Goal: Task Accomplishment & Management: Use online tool/utility

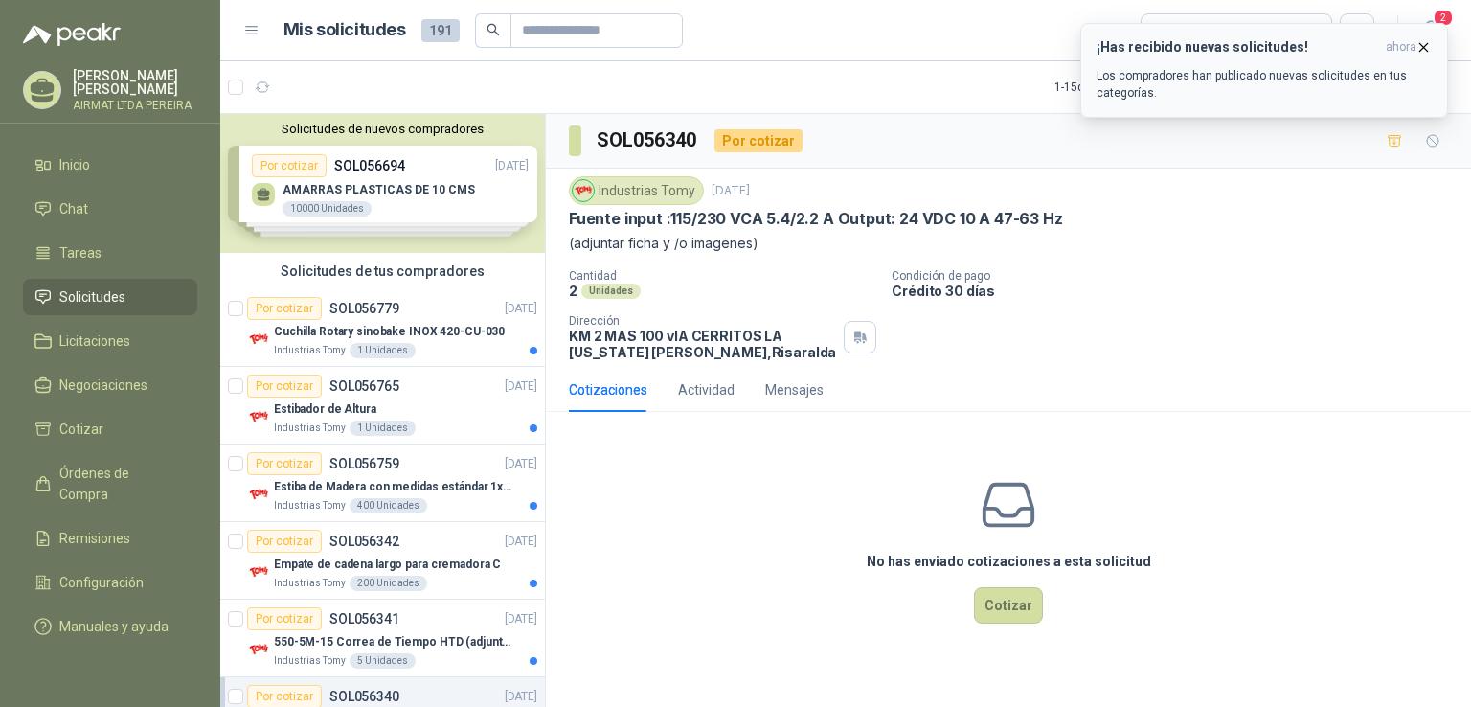
click at [1423, 47] on icon "button" at bounding box center [1424, 47] width 8 height 8
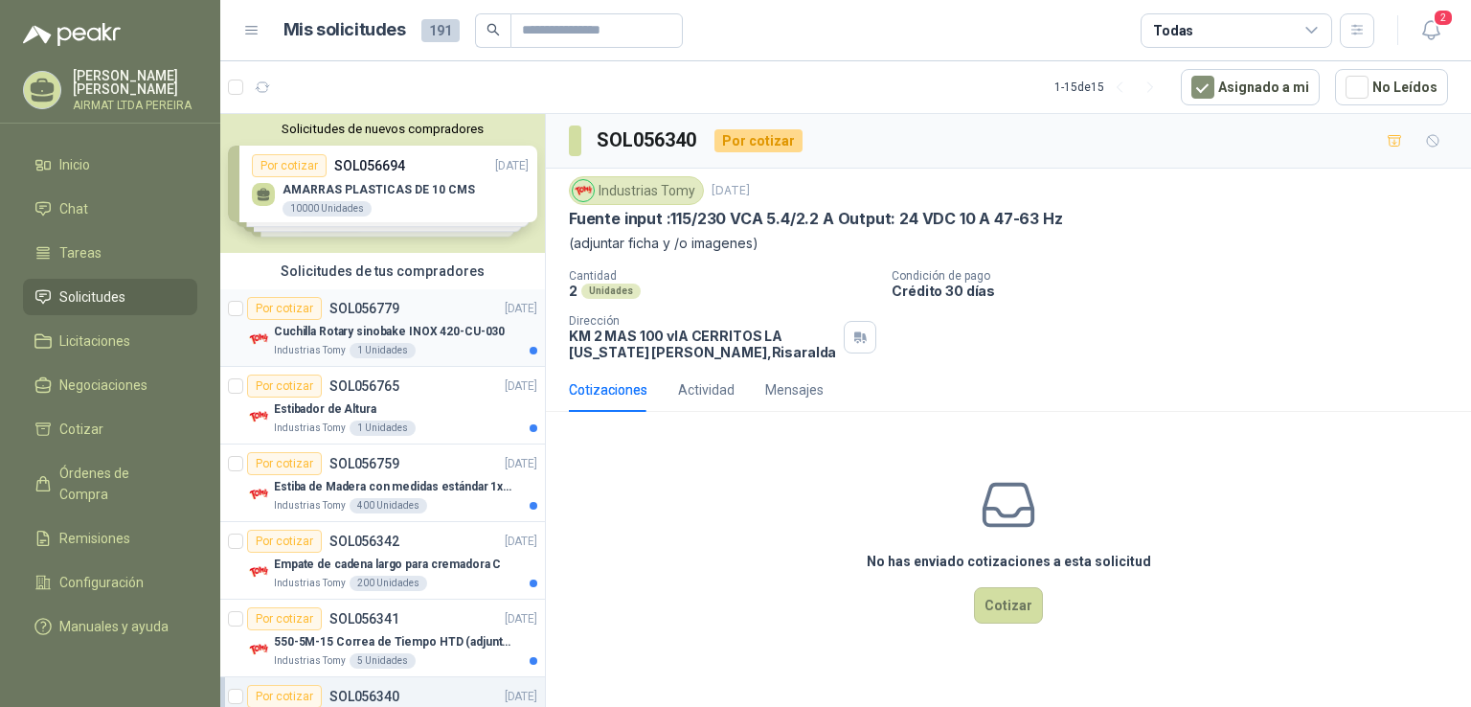
click at [428, 291] on article "Por cotizar SOL056779 19/09/25 Cuchilla Rotary sinobake INOX 420-CU-030 Industr…" at bounding box center [382, 328] width 325 height 78
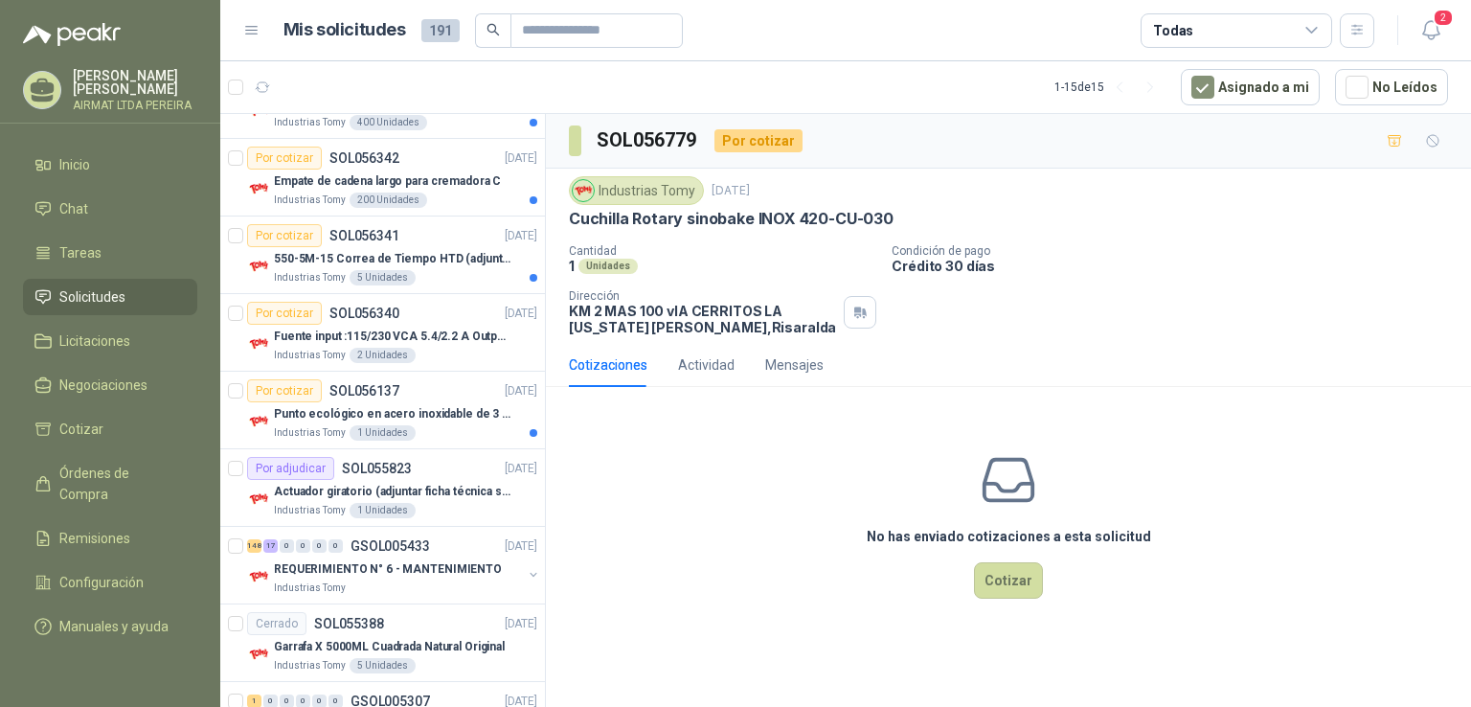
scroll to position [763, 0]
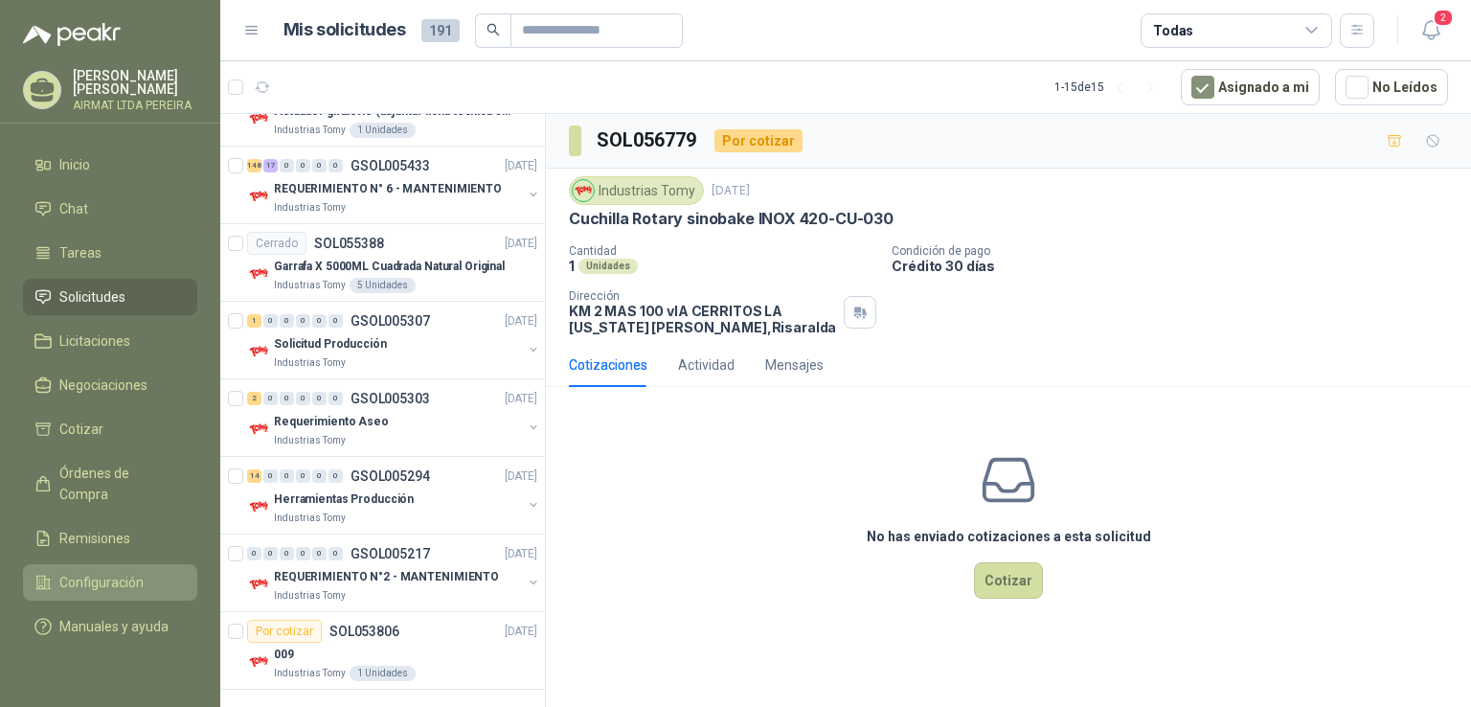
click at [150, 577] on li "Configuración" at bounding box center [109, 582] width 151 height 21
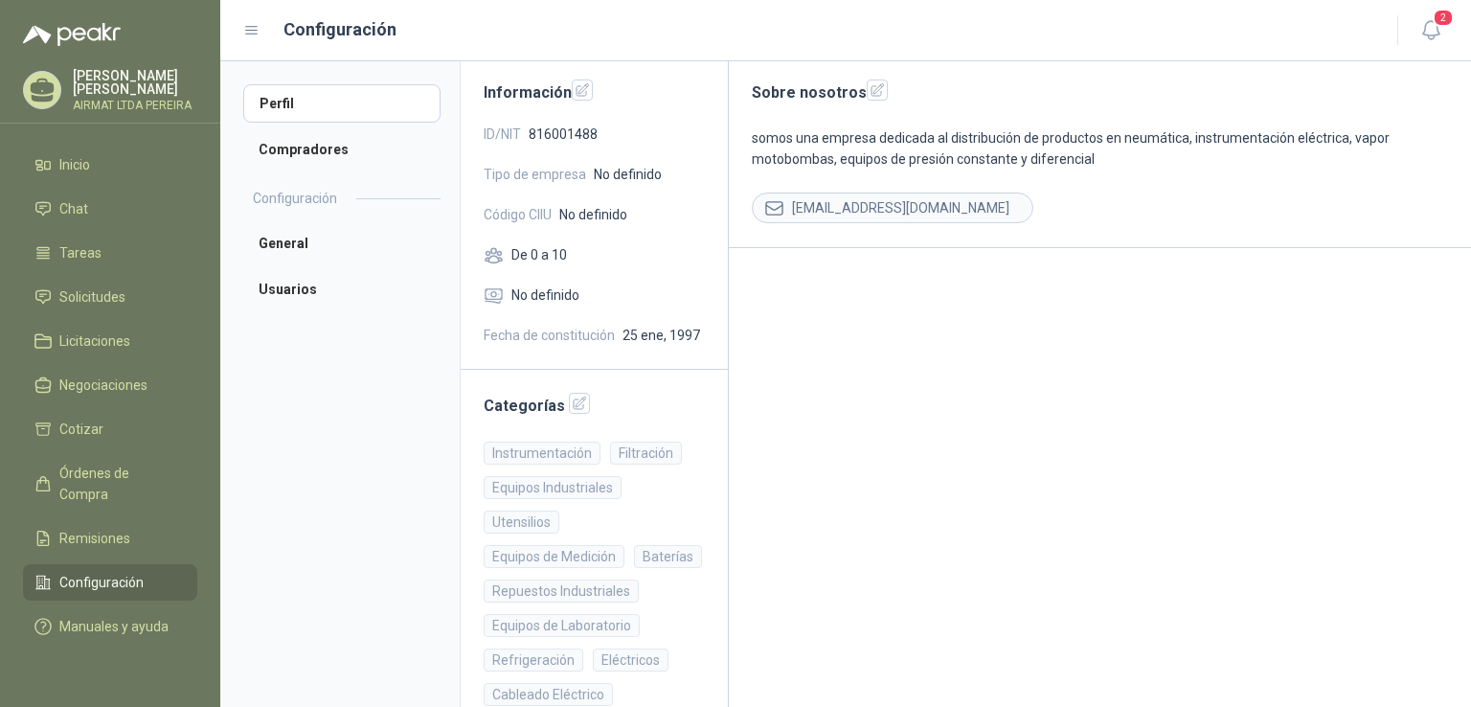
scroll to position [287, 0]
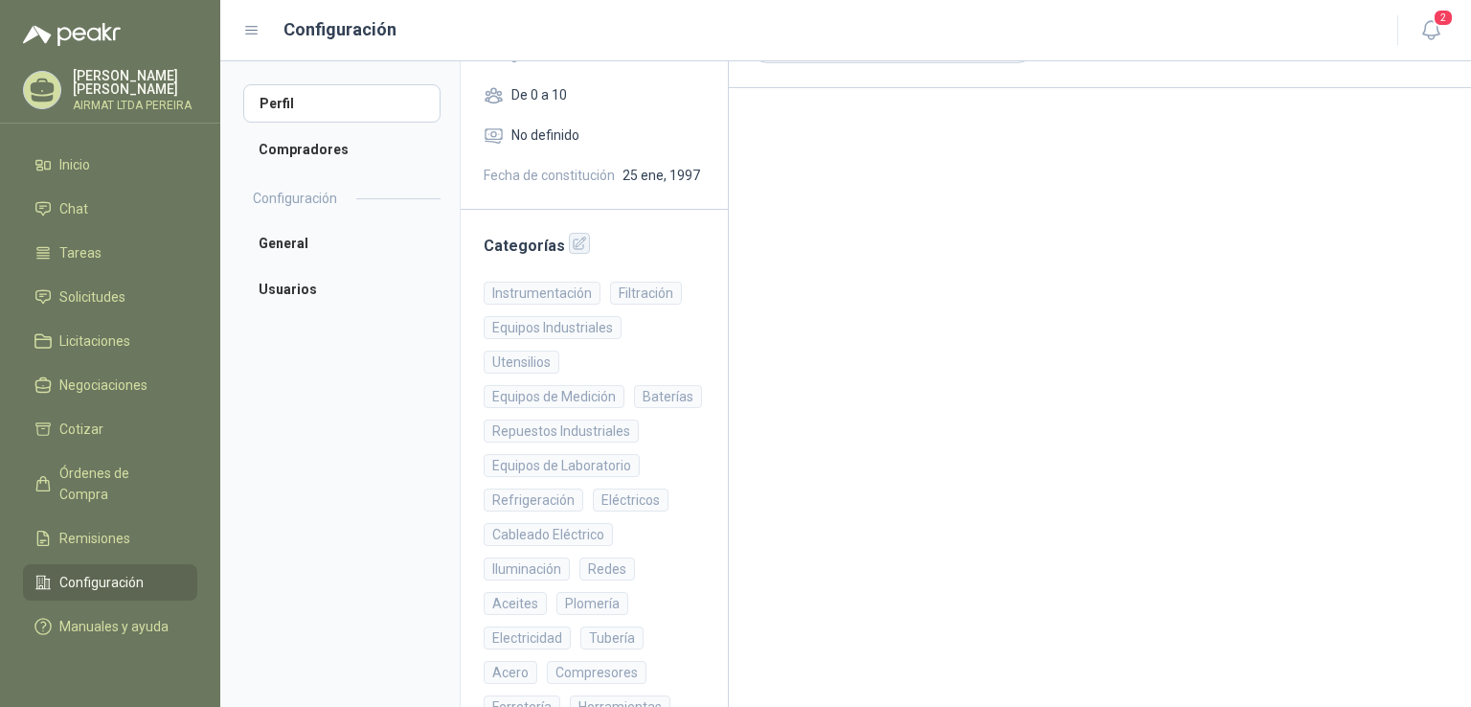
click at [578, 246] on icon "button" at bounding box center [580, 244] width 16 height 16
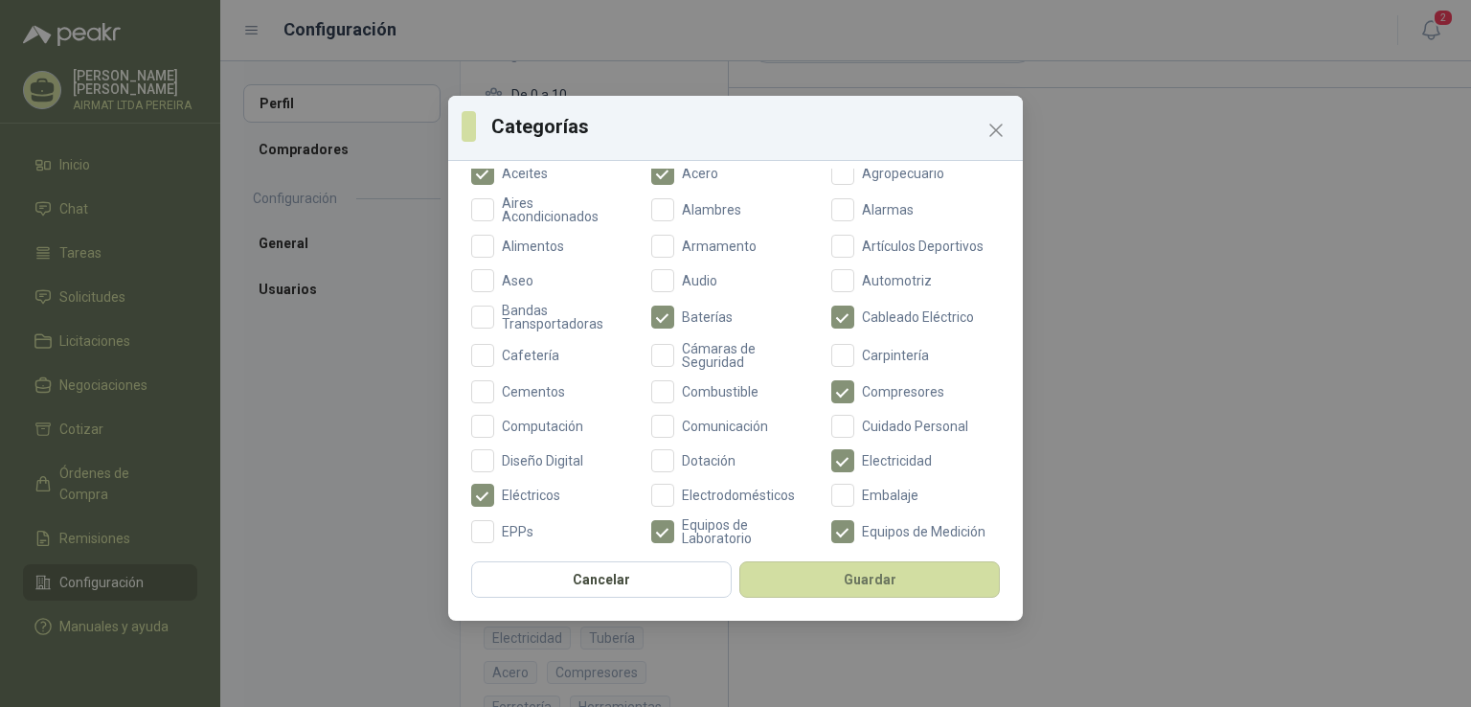
scroll to position [0, 0]
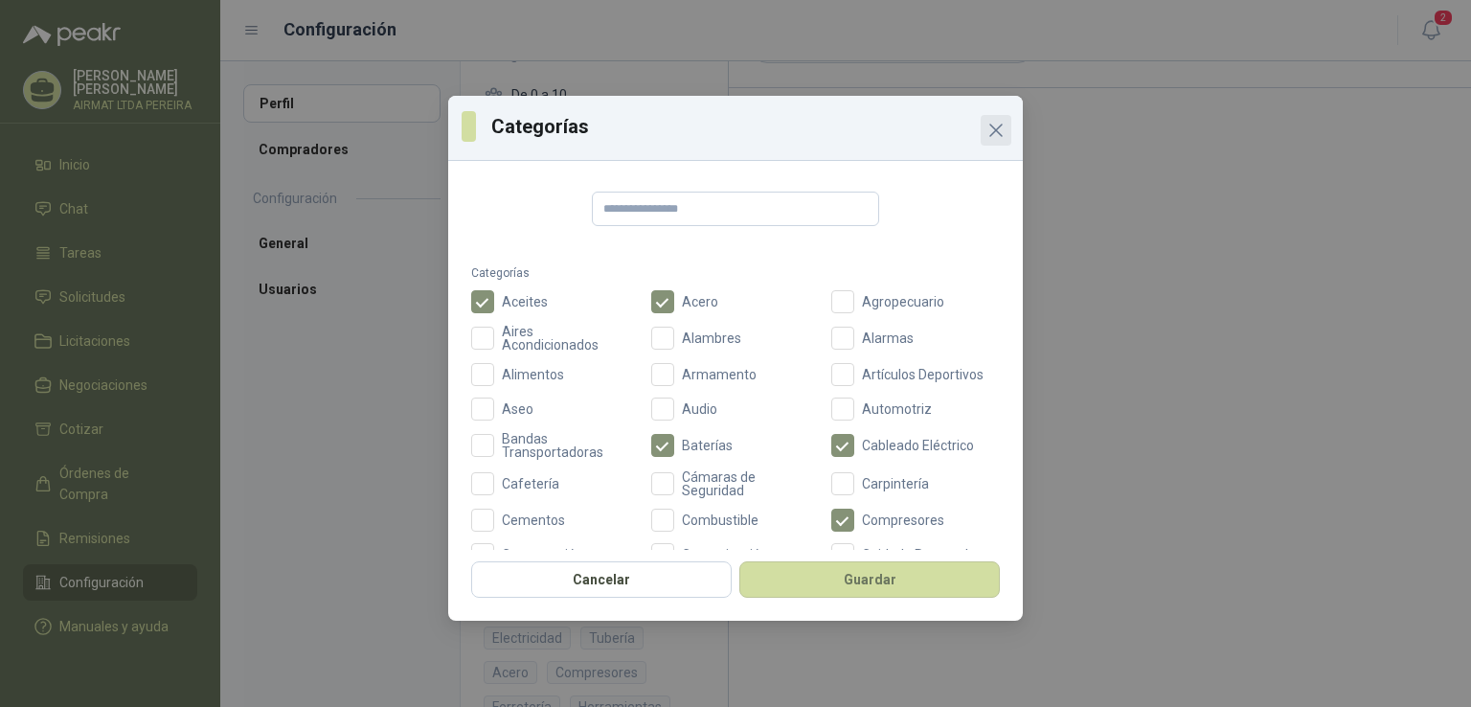
click at [991, 132] on icon "Close" at bounding box center [995, 130] width 23 height 23
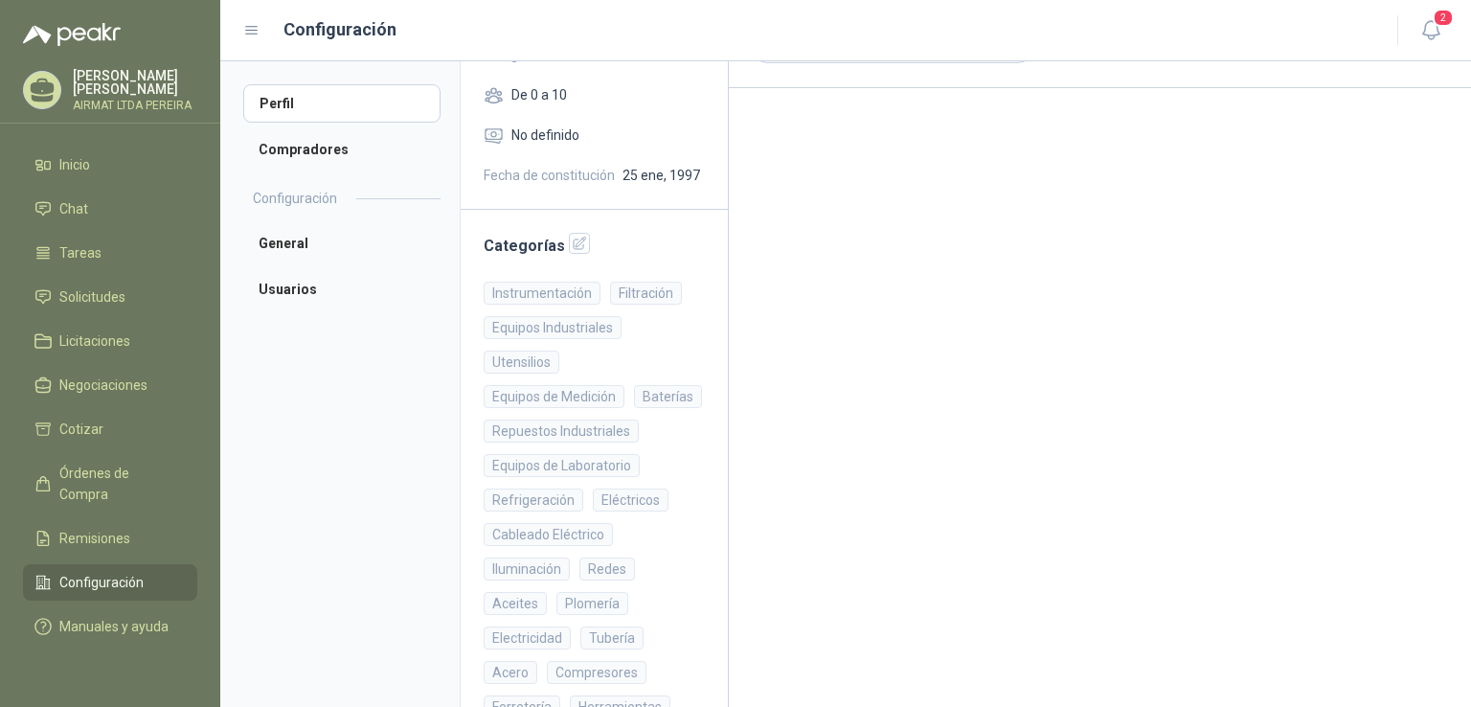
scroll to position [333, 0]
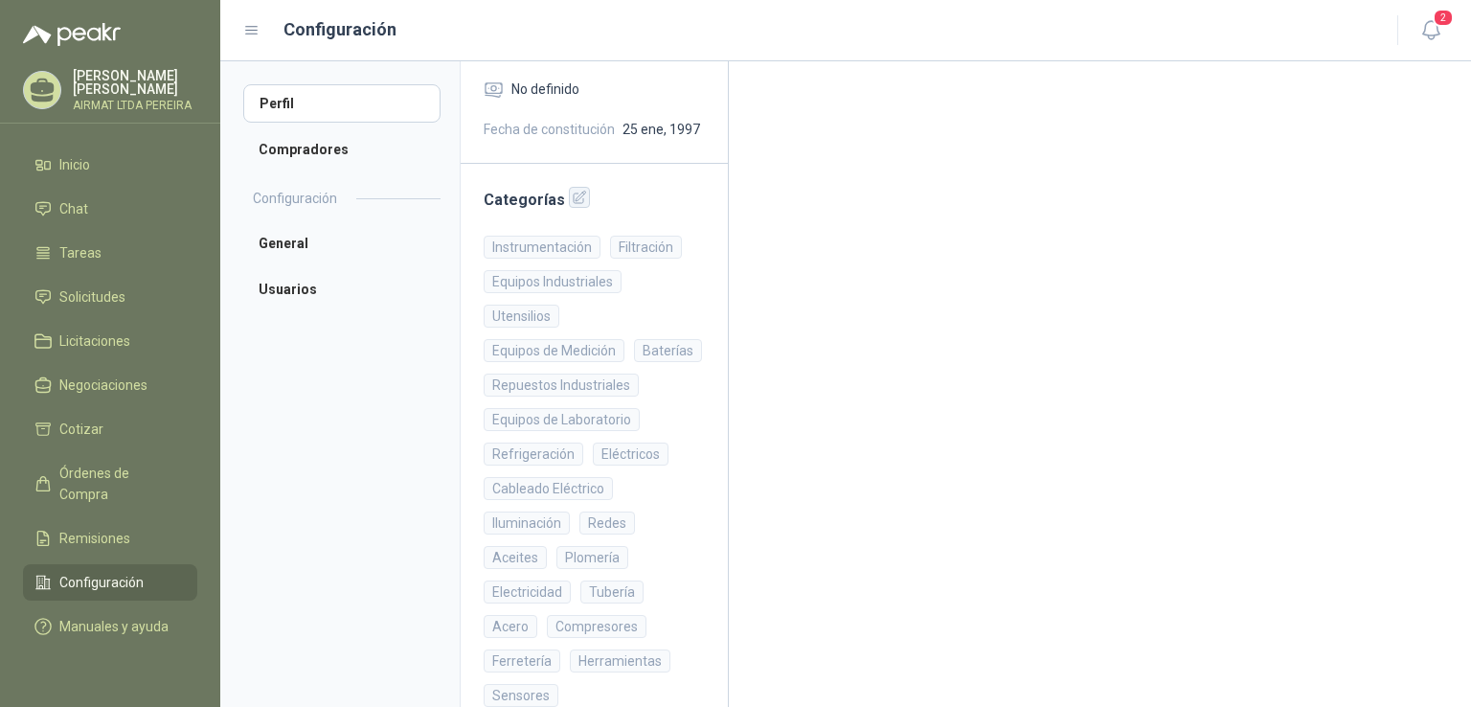
click at [579, 196] on icon "button" at bounding box center [580, 198] width 16 height 16
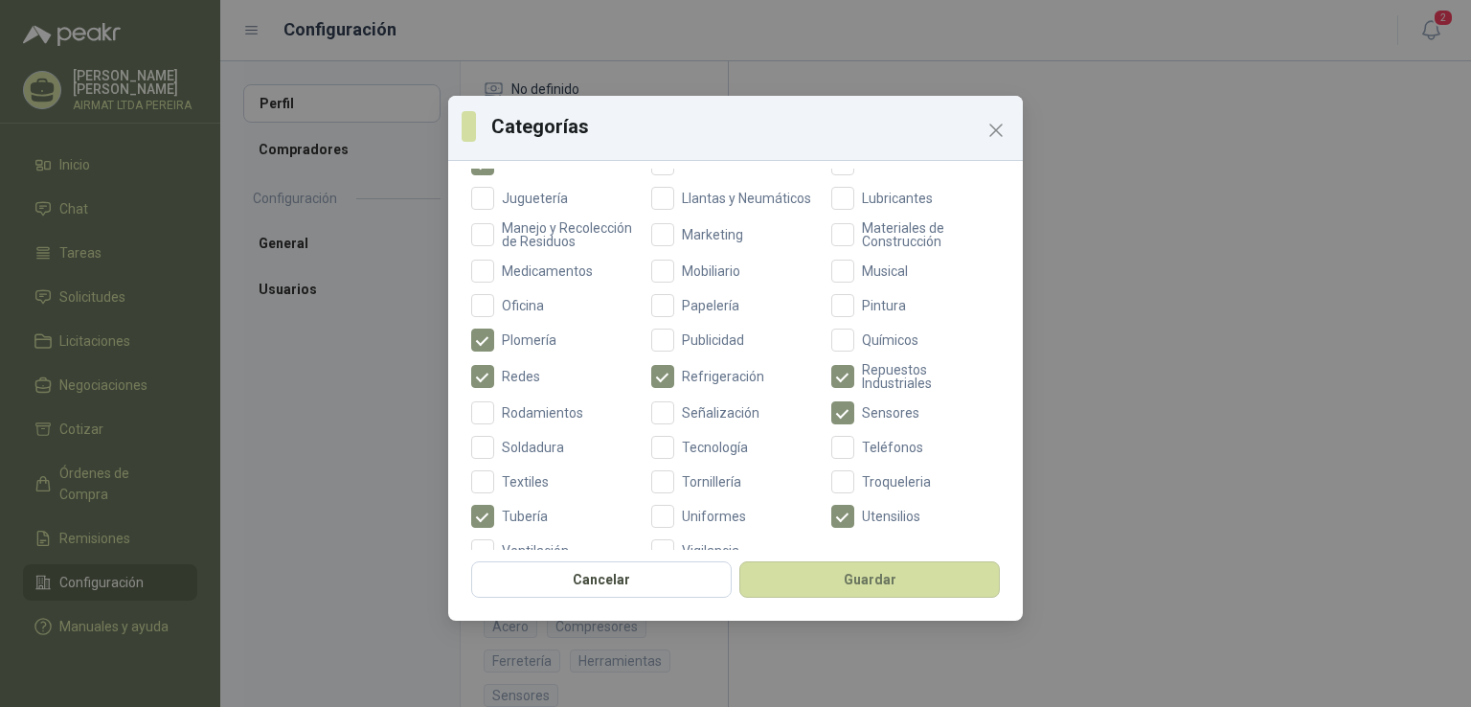
scroll to position [715, 0]
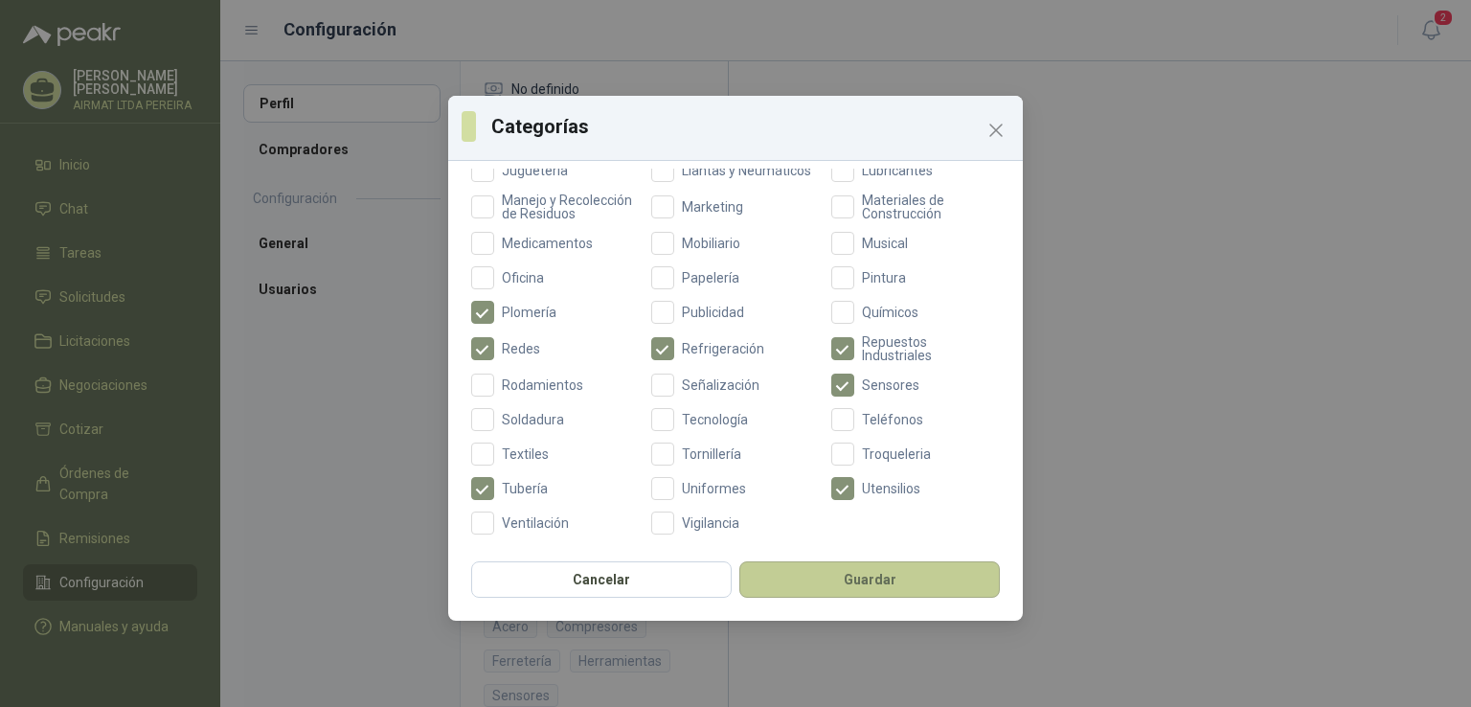
click at [831, 571] on button "Guardar" at bounding box center [869, 579] width 260 height 36
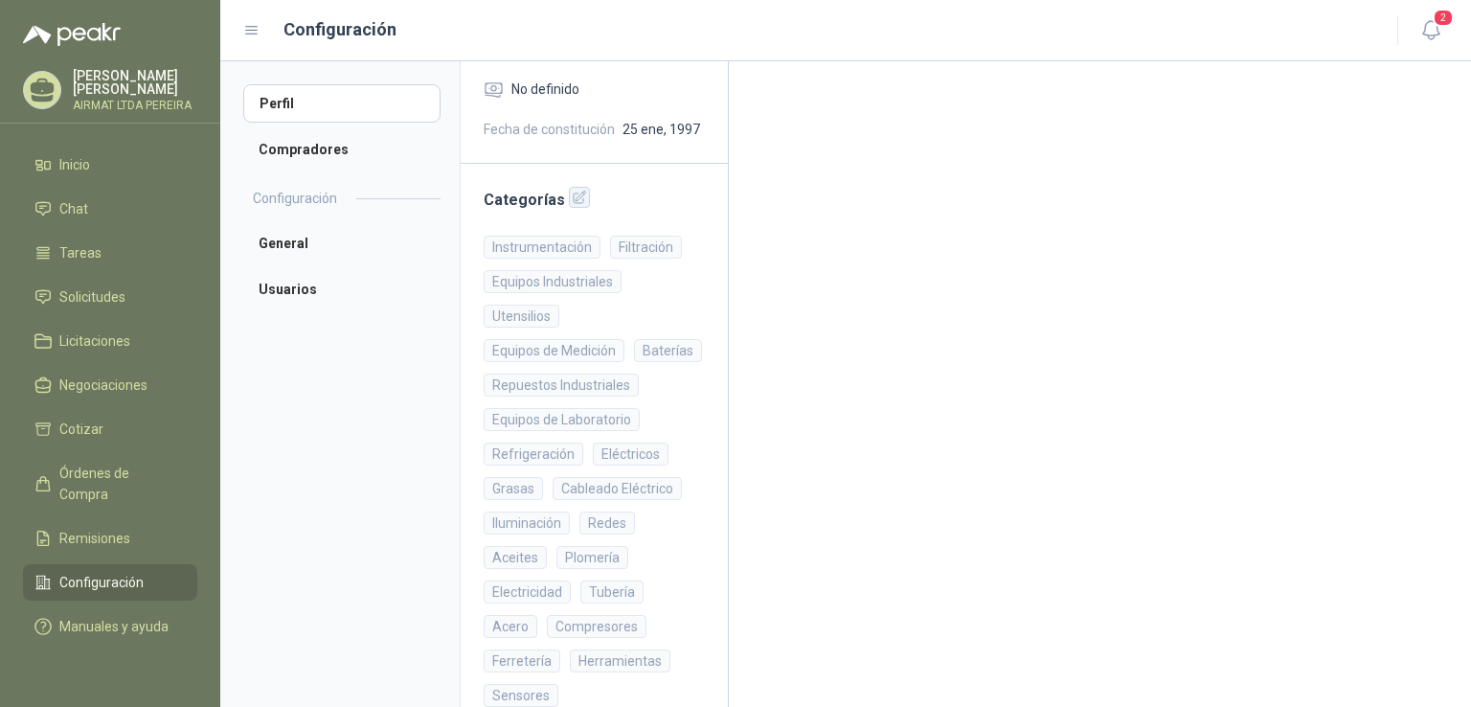
click at [572, 192] on icon "button" at bounding box center [580, 198] width 16 height 16
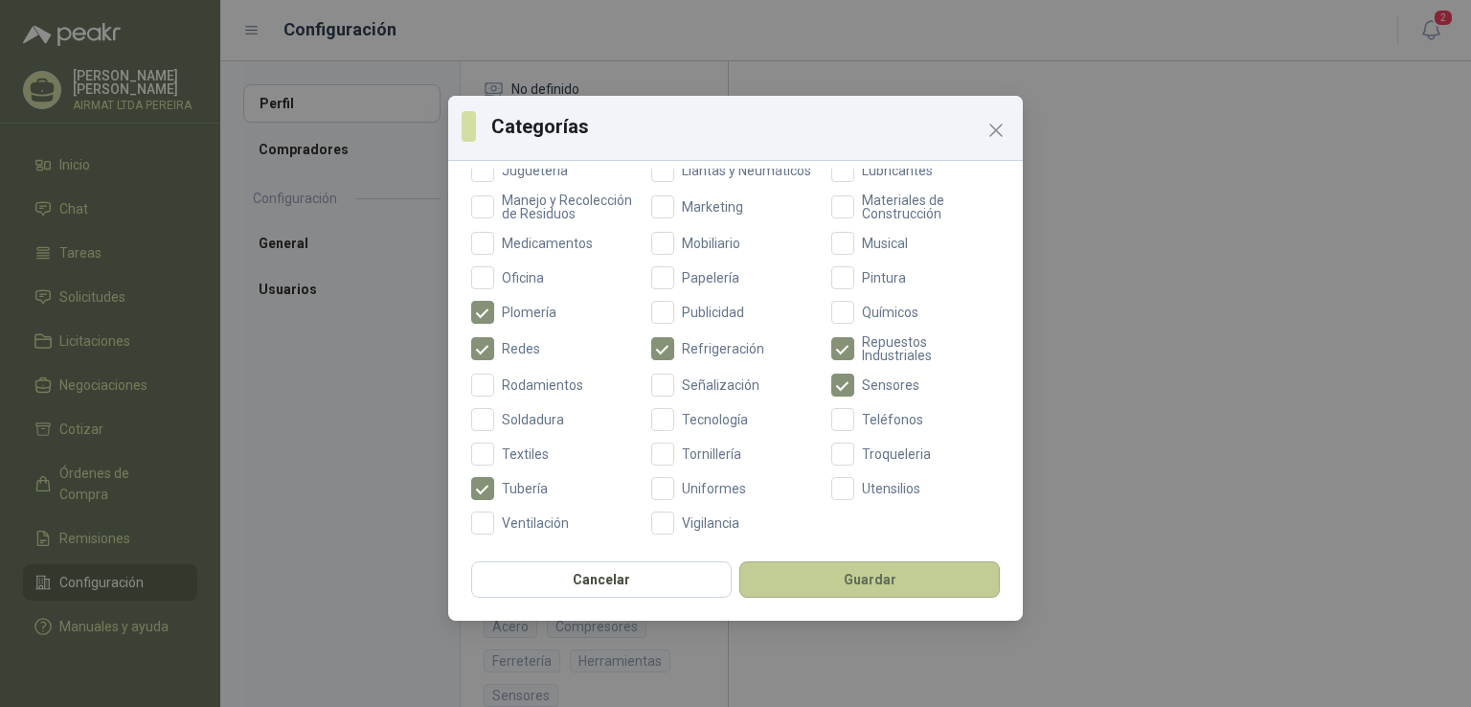
click at [845, 578] on button "Guardar" at bounding box center [869, 579] width 260 height 36
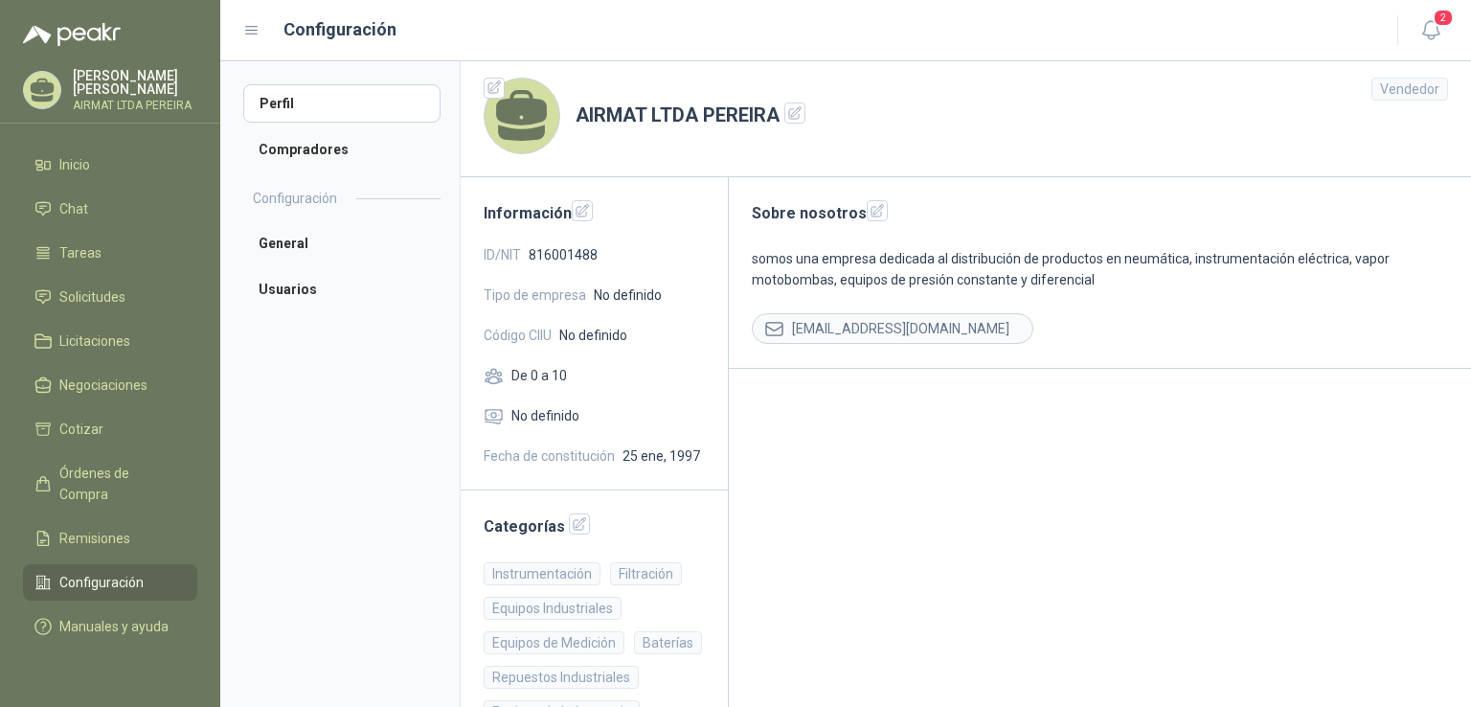
scroll to position [0, 0]
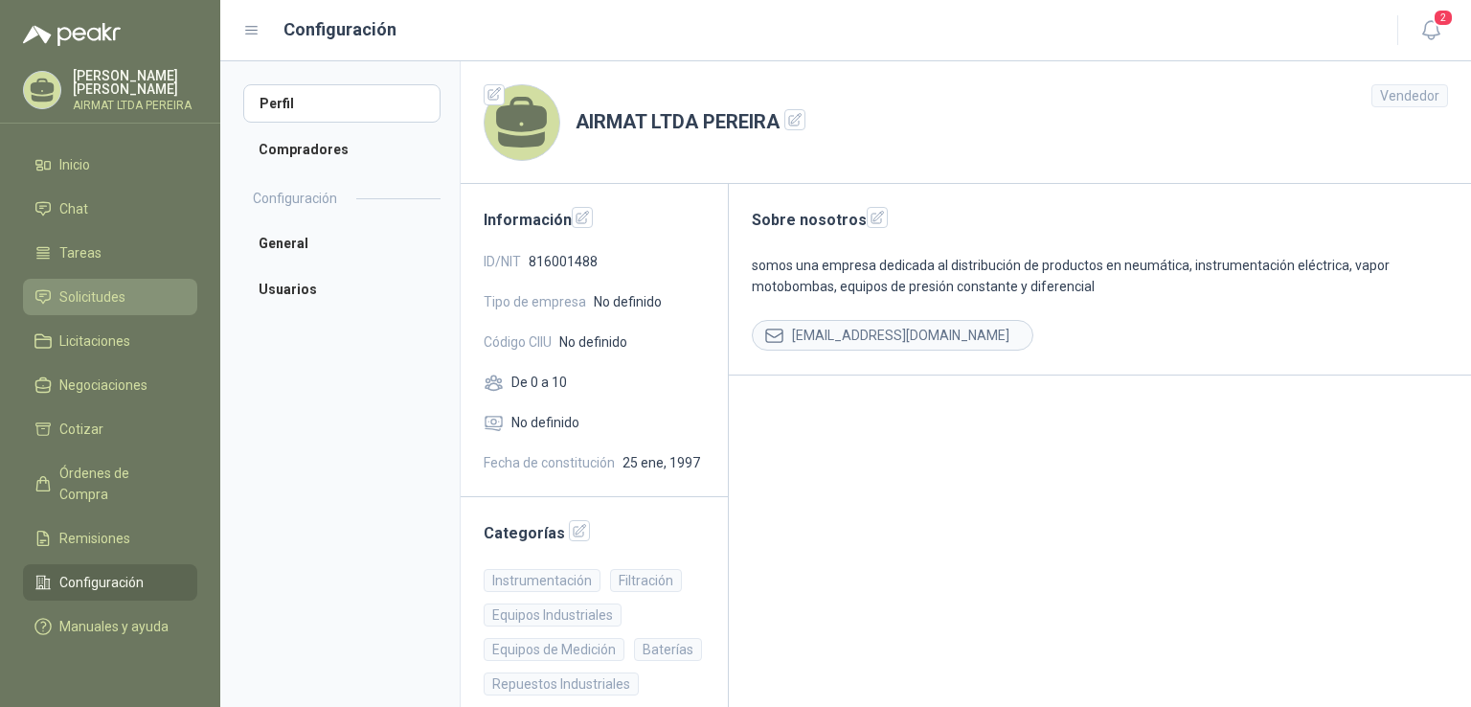
click at [102, 307] on span "Solicitudes" at bounding box center [92, 296] width 66 height 21
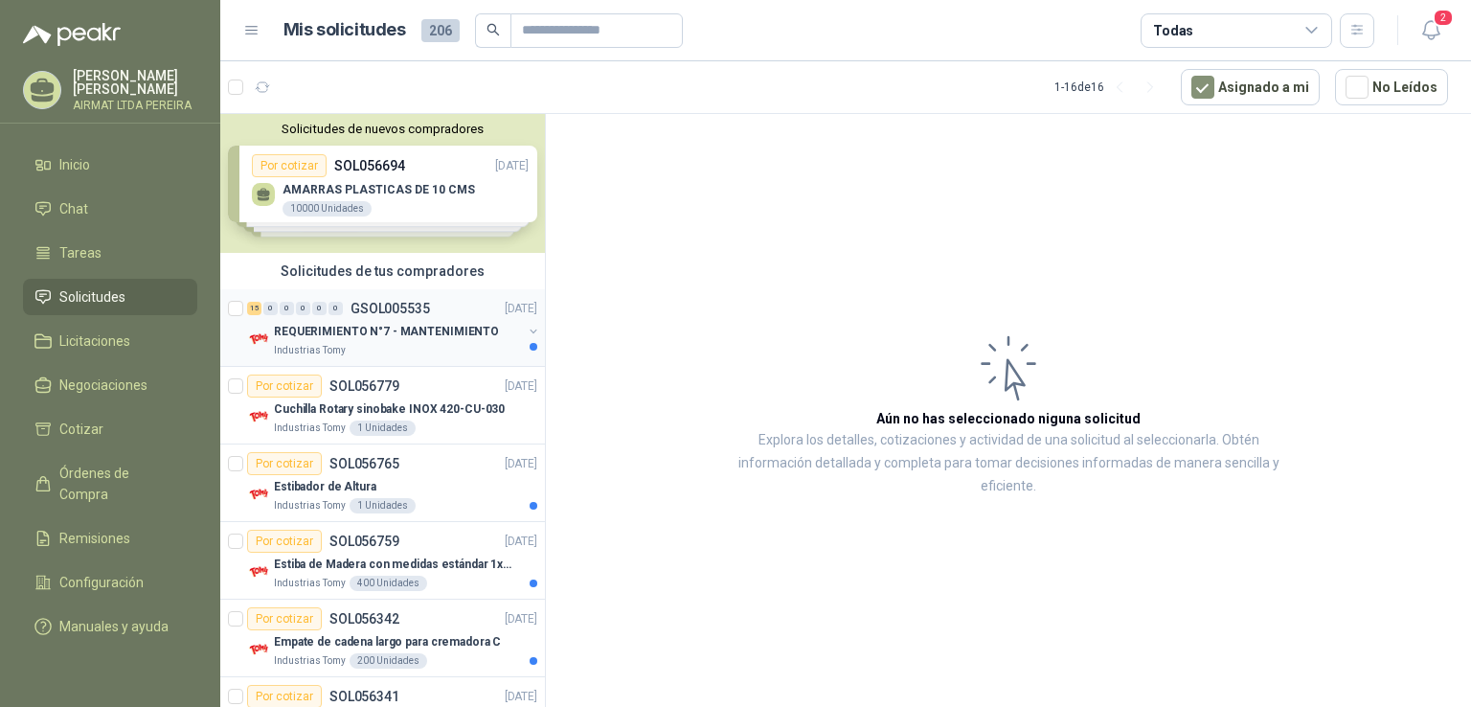
click at [429, 353] on div "Industrias Tomy" at bounding box center [398, 350] width 248 height 15
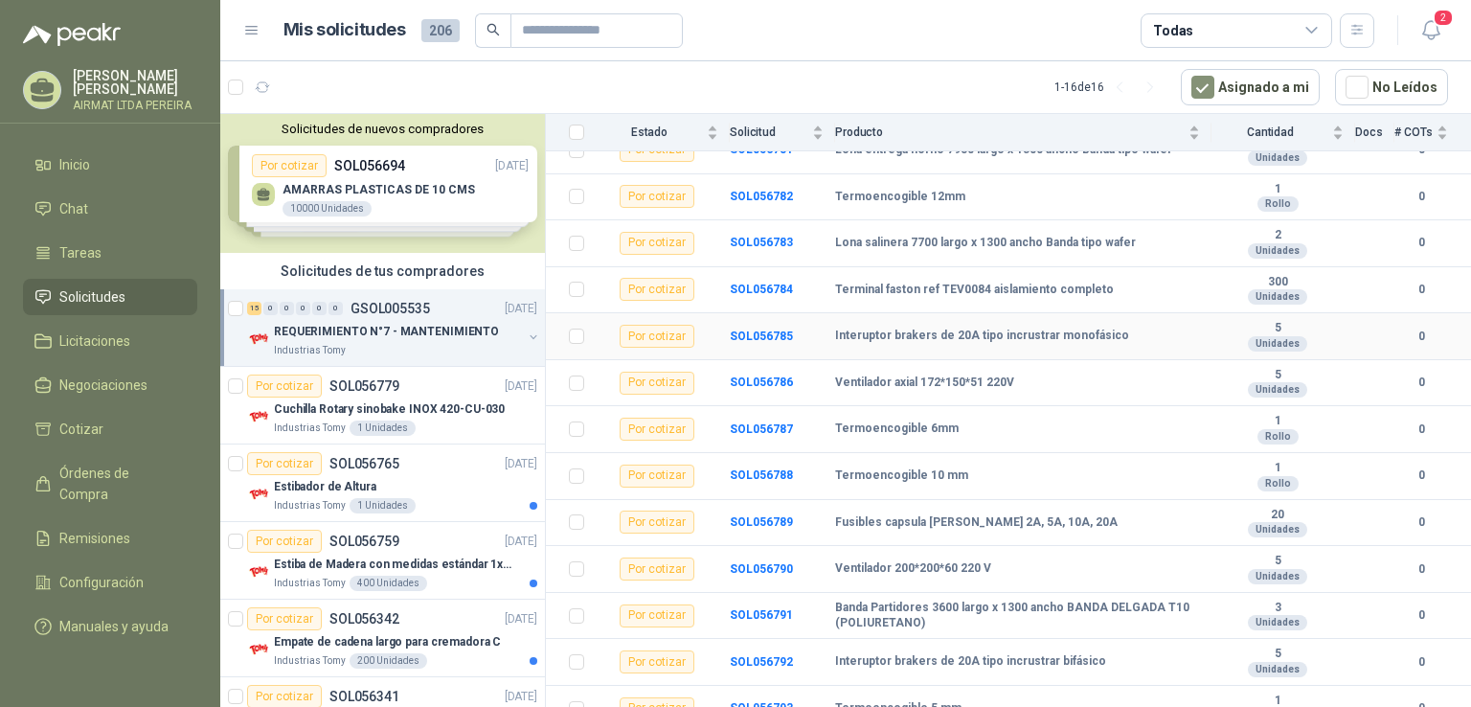
scroll to position [352, 0]
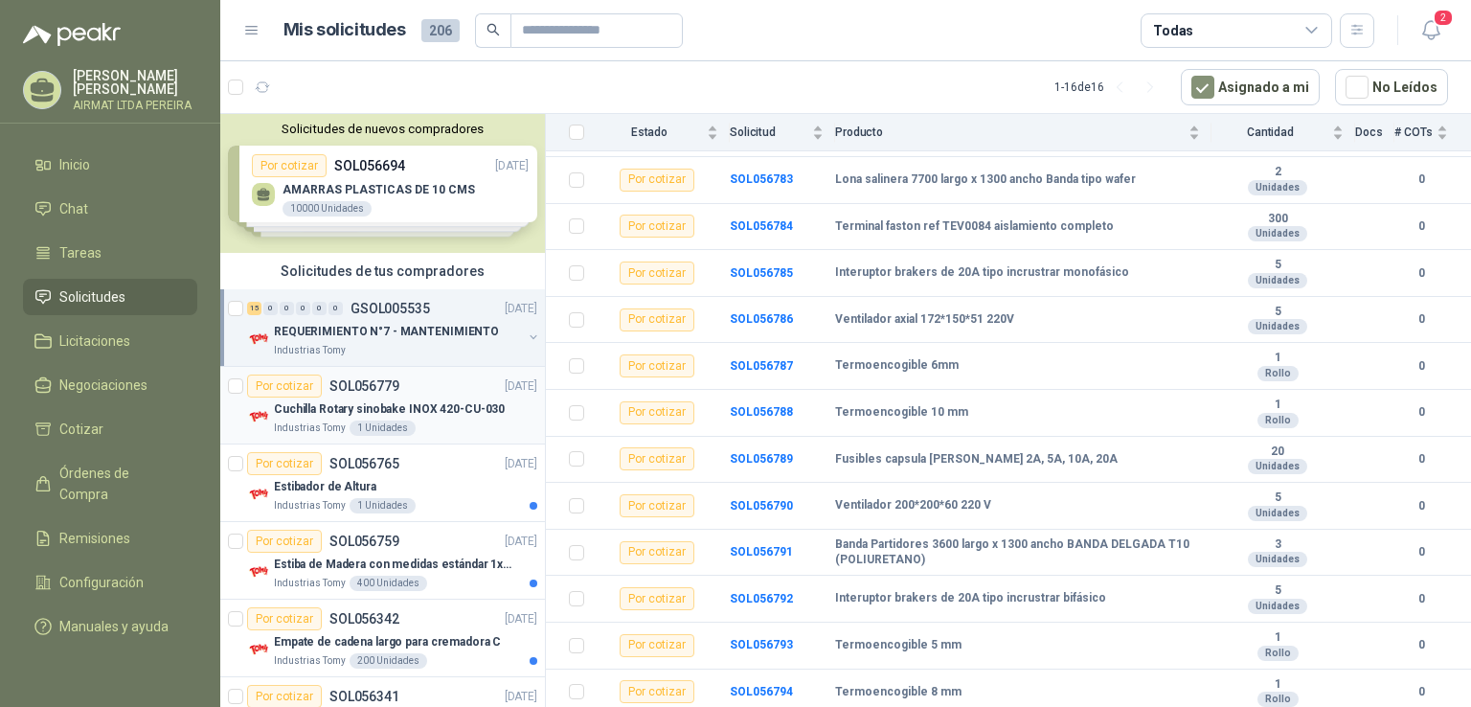
click at [436, 374] on div "Por cotizar SOL056779 19/09/25" at bounding box center [392, 385] width 290 height 23
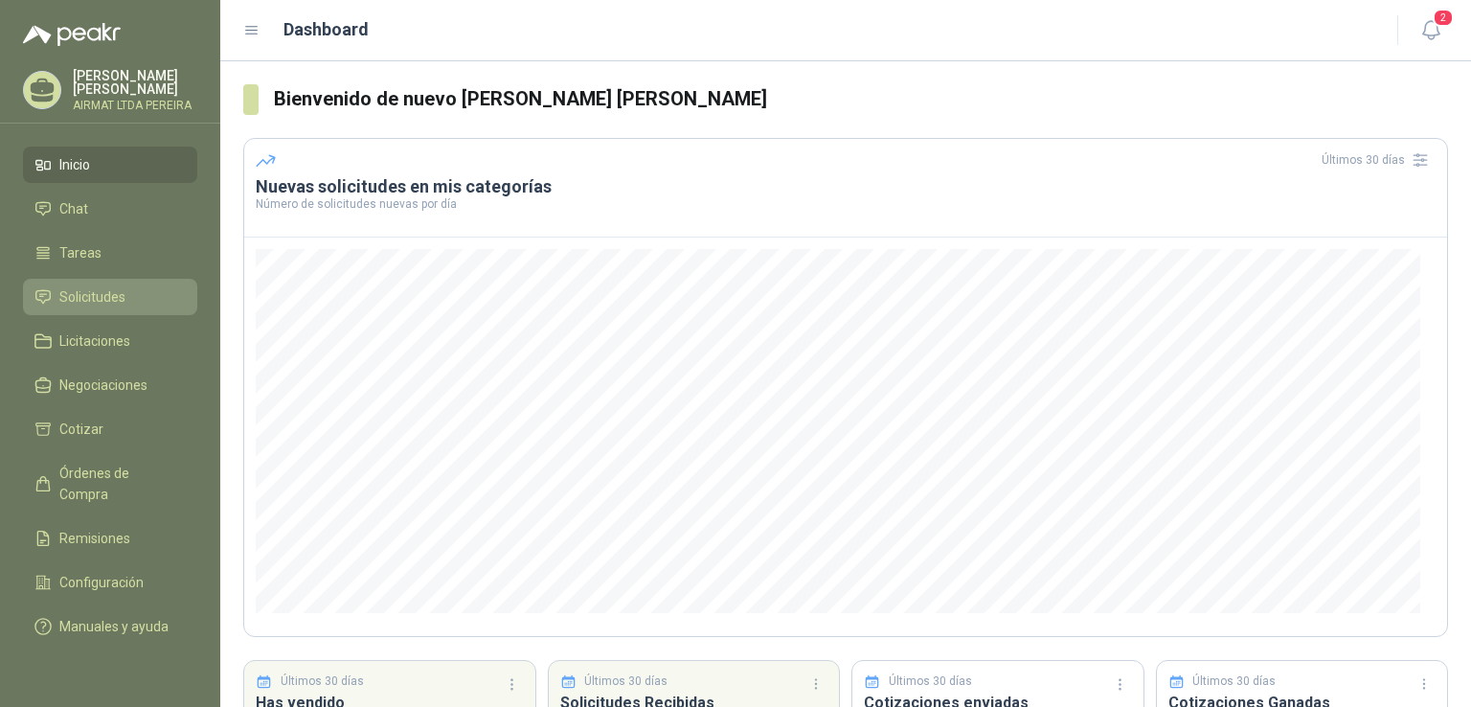
click at [94, 305] on span "Solicitudes" at bounding box center [92, 296] width 66 height 21
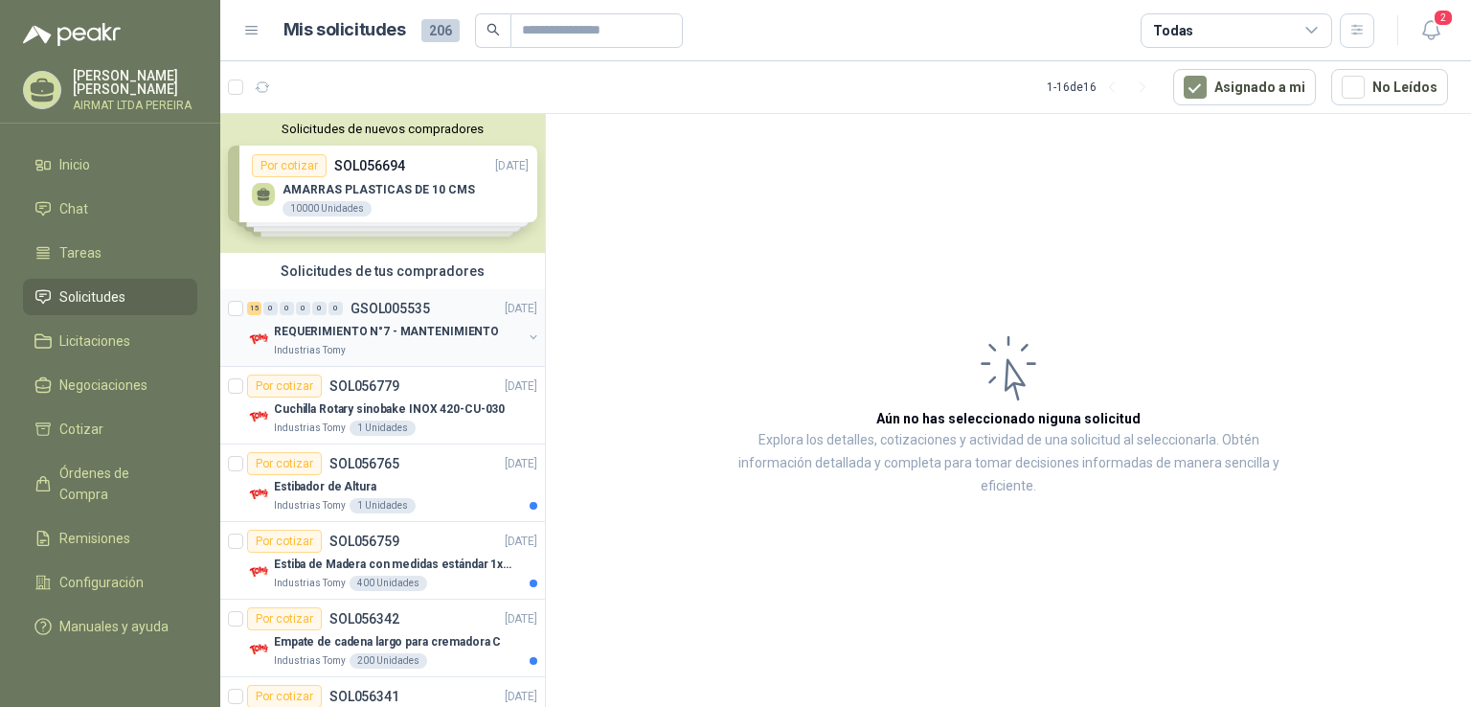
click at [463, 326] on p "REQUERIMIENTO N°7 - MANTENIMIENTO" at bounding box center [386, 332] width 225 height 18
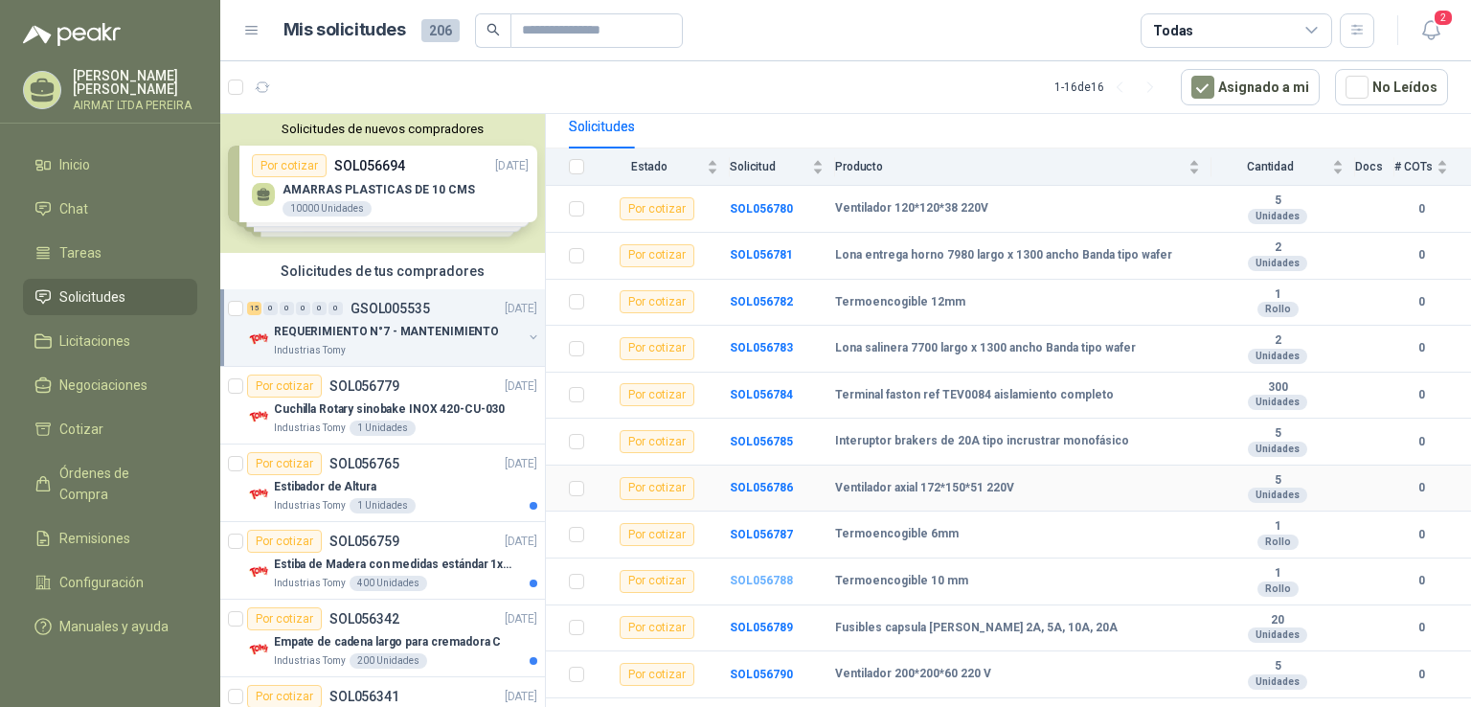
scroll to position [192, 0]
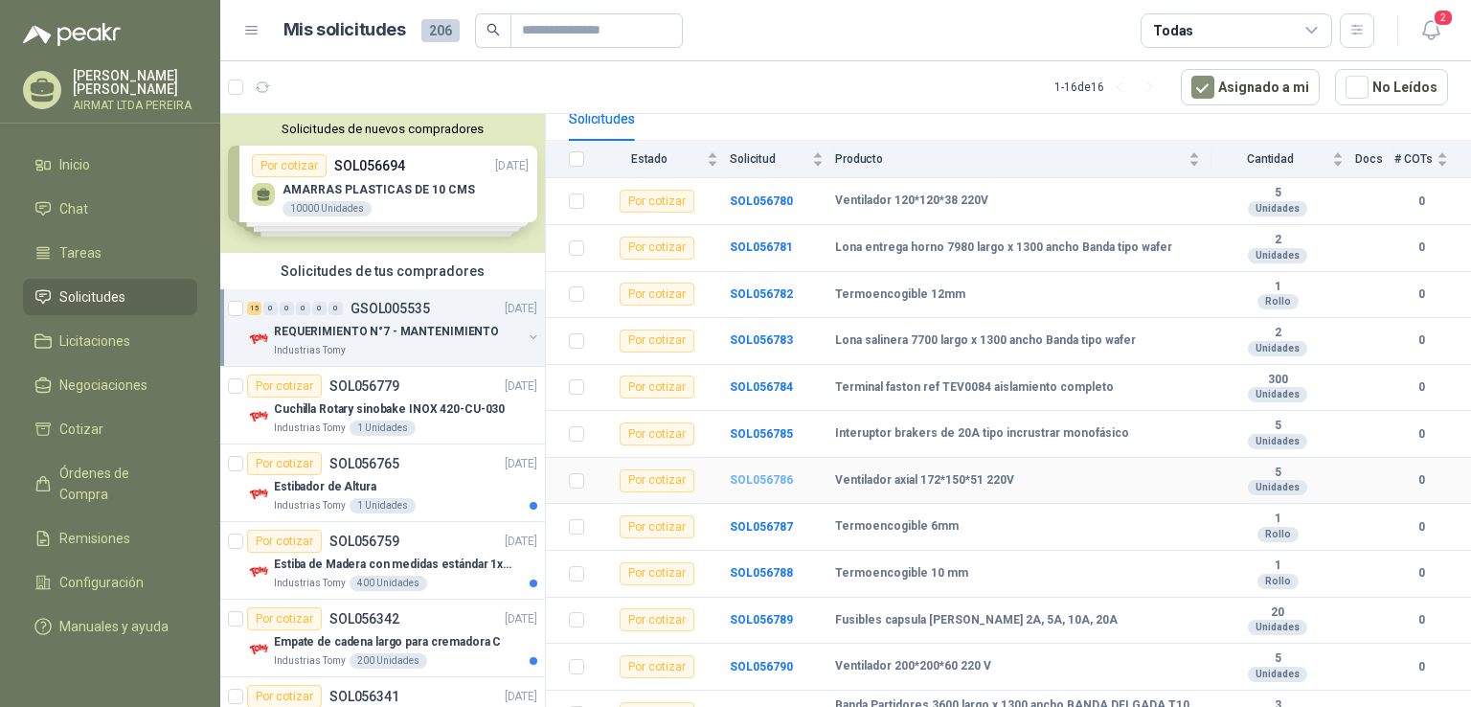
click at [762, 477] on b "SOL056786" at bounding box center [761, 479] width 63 height 13
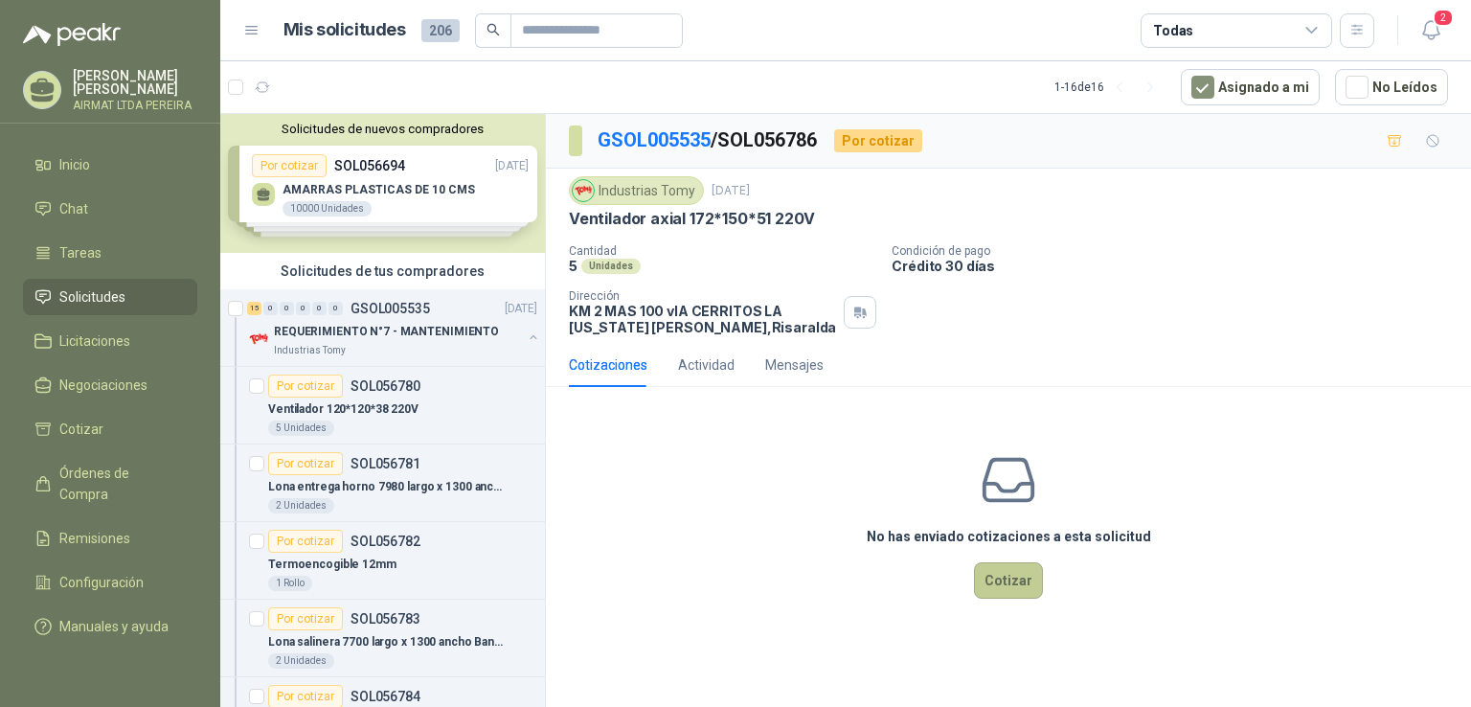
click at [1022, 584] on button "Cotizar" at bounding box center [1008, 580] width 69 height 36
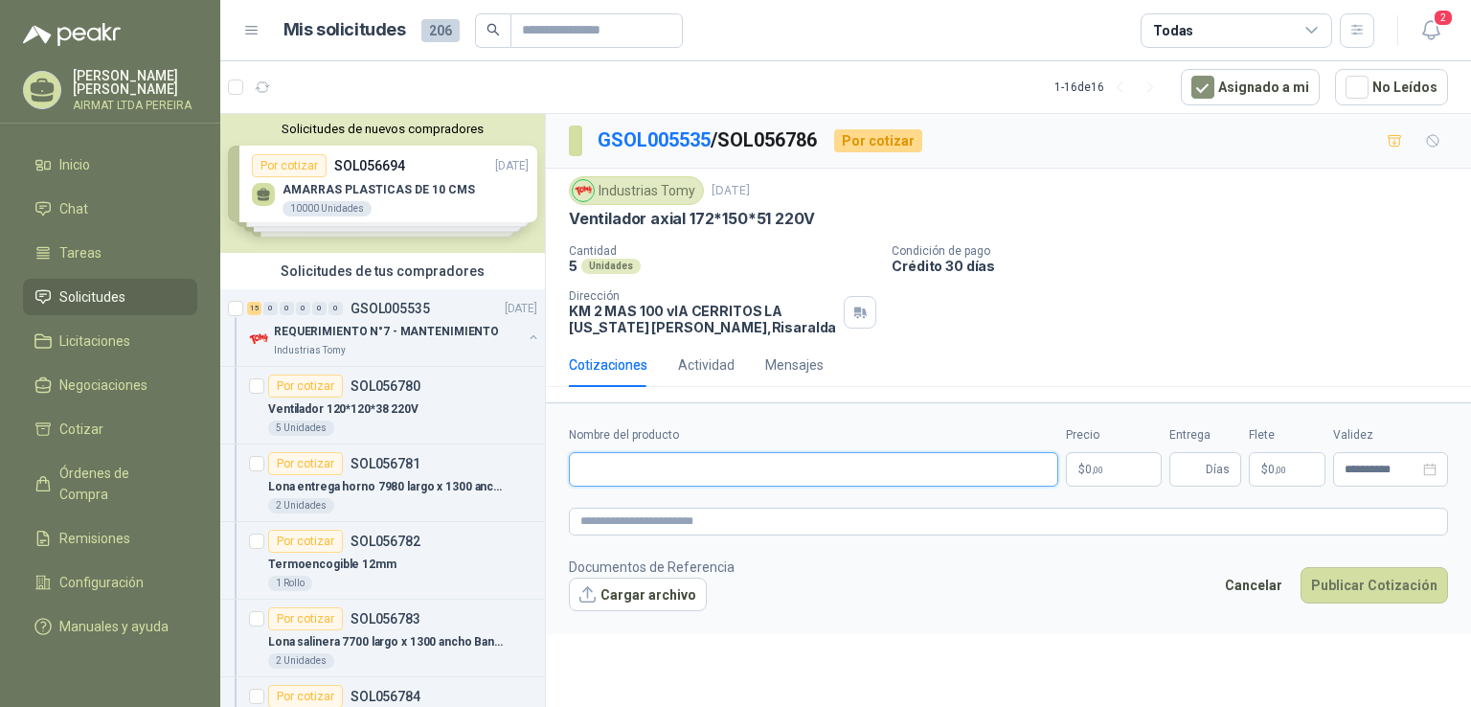
click at [577, 466] on input "Nombre del producto" at bounding box center [813, 469] width 489 height 34
paste input "**********"
type input "**********"
click at [1118, 468] on p "$ 0 ,00" at bounding box center [1114, 469] width 96 height 34
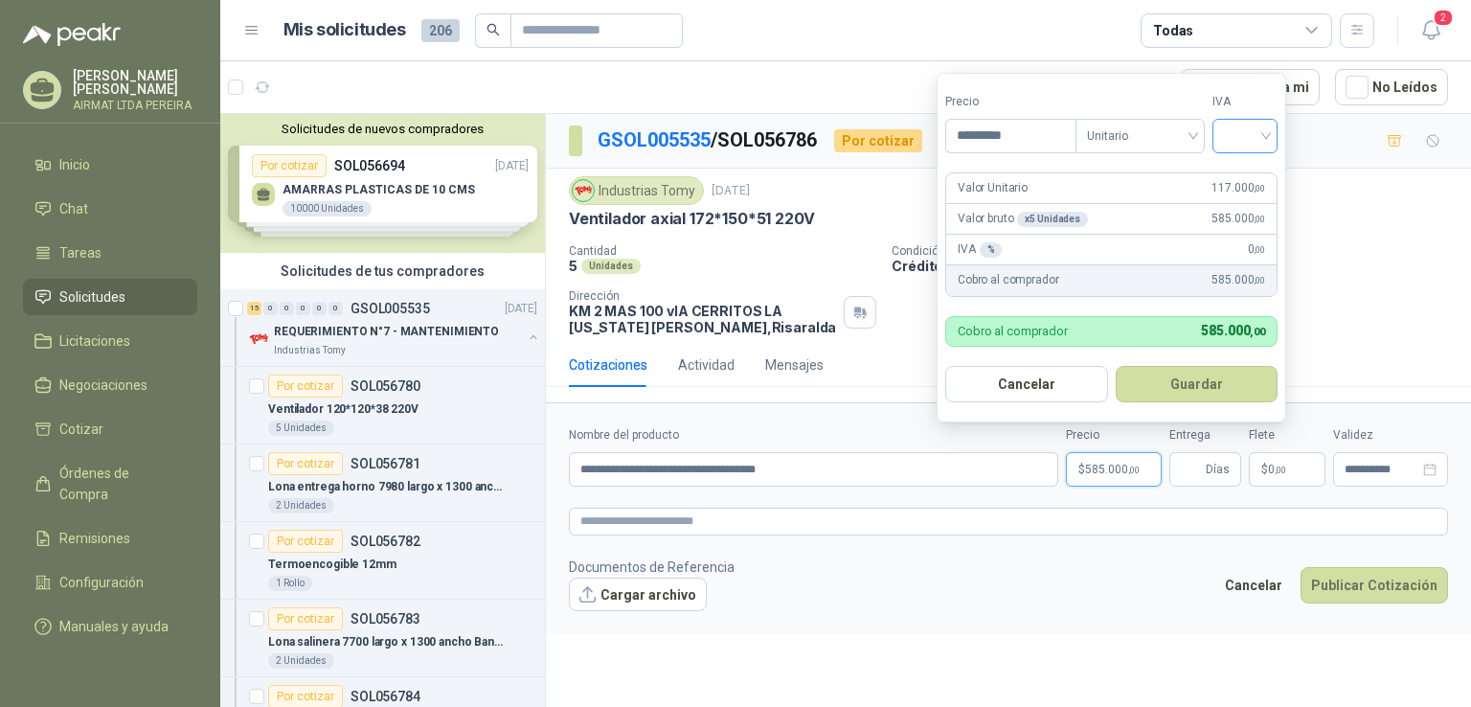
type input "*********"
click at [1266, 135] on input "search" at bounding box center [1245, 134] width 42 height 29
click at [1269, 168] on div "19%" at bounding box center [1249, 175] width 58 height 31
click at [1186, 480] on input "Entrega" at bounding box center [1191, 469] width 21 height 33
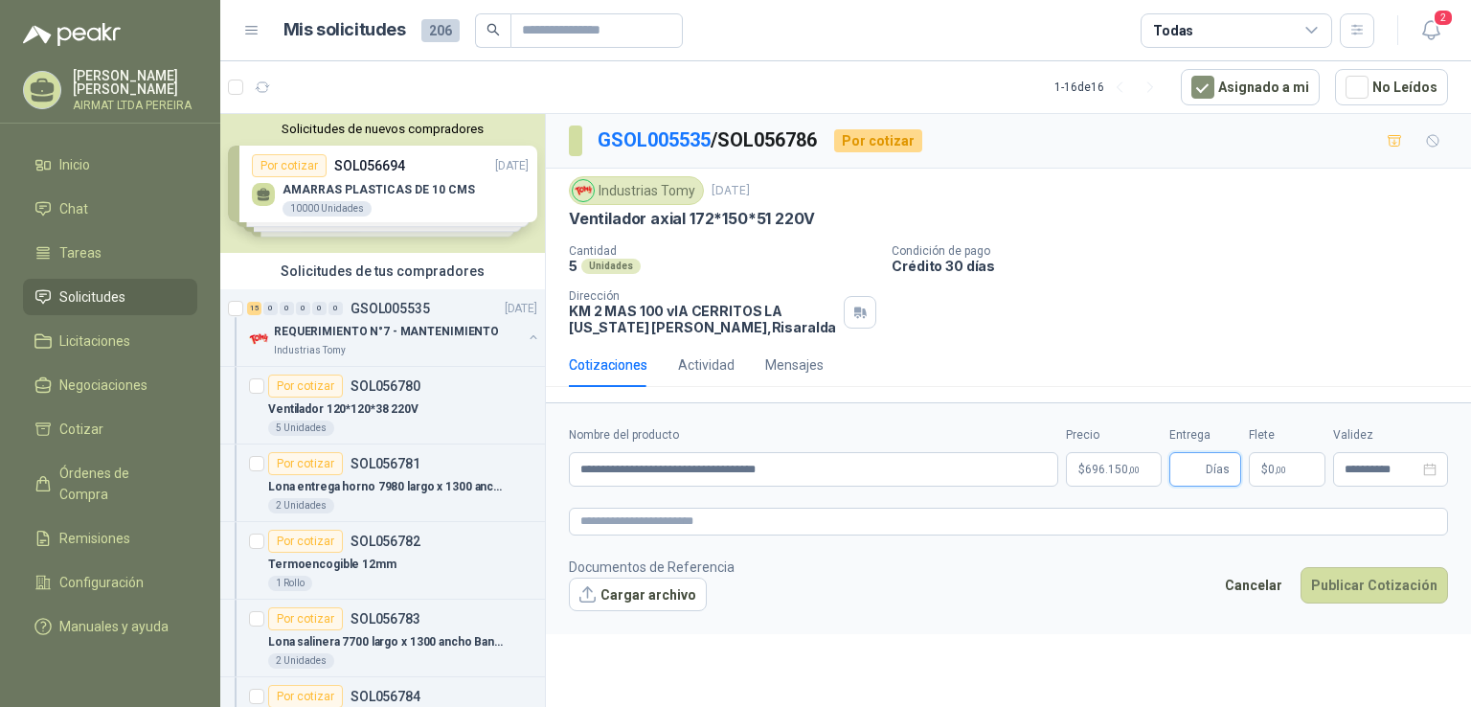
type input "*"
click at [1341, 576] on button "Publicar Cotización" at bounding box center [1373, 585] width 147 height 36
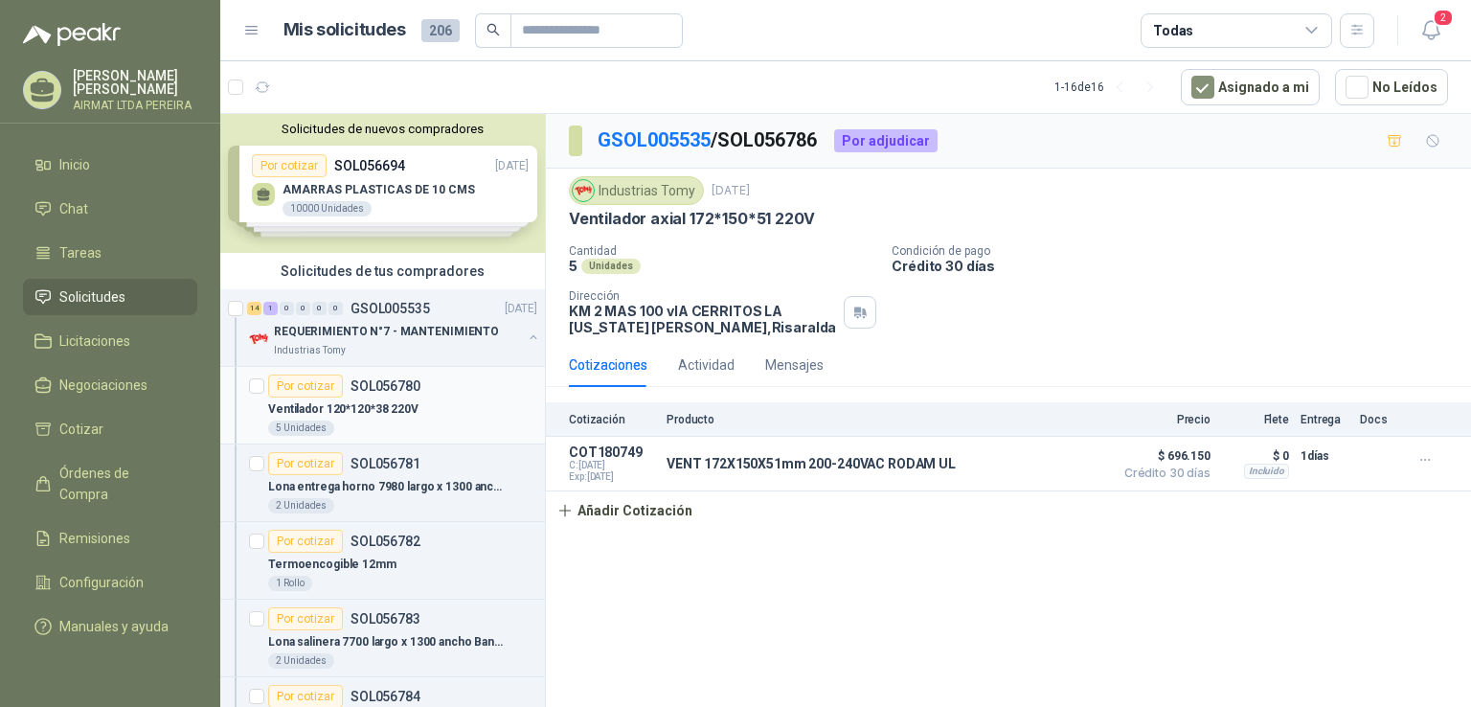
click at [482, 430] on div "5 Unidades" at bounding box center [402, 427] width 269 height 15
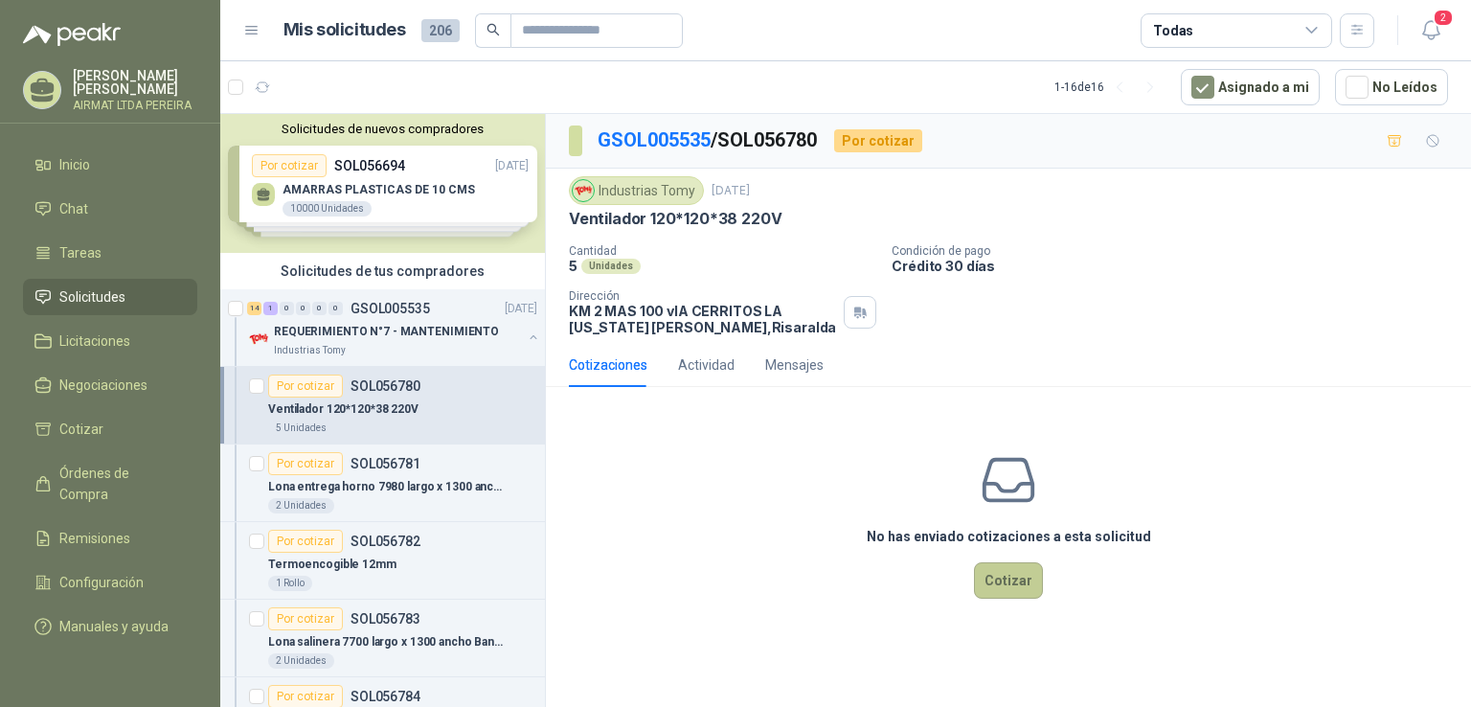
click at [1014, 579] on button "Cotizar" at bounding box center [1008, 580] width 69 height 36
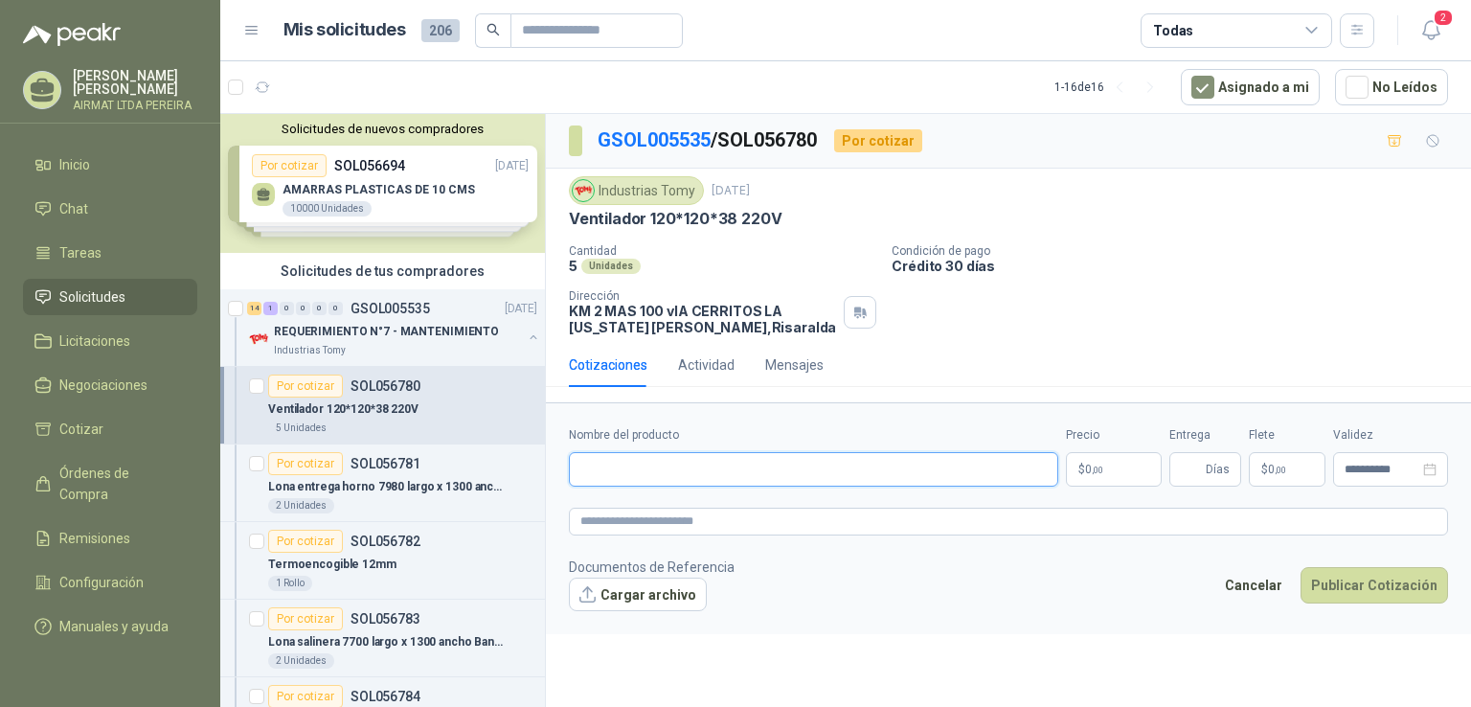
click at [595, 467] on input "Nombre del producto" at bounding box center [813, 469] width 489 height 34
paste input "**********"
type input "**********"
click at [1138, 471] on p "$ 0 ,00" at bounding box center [1114, 469] width 96 height 34
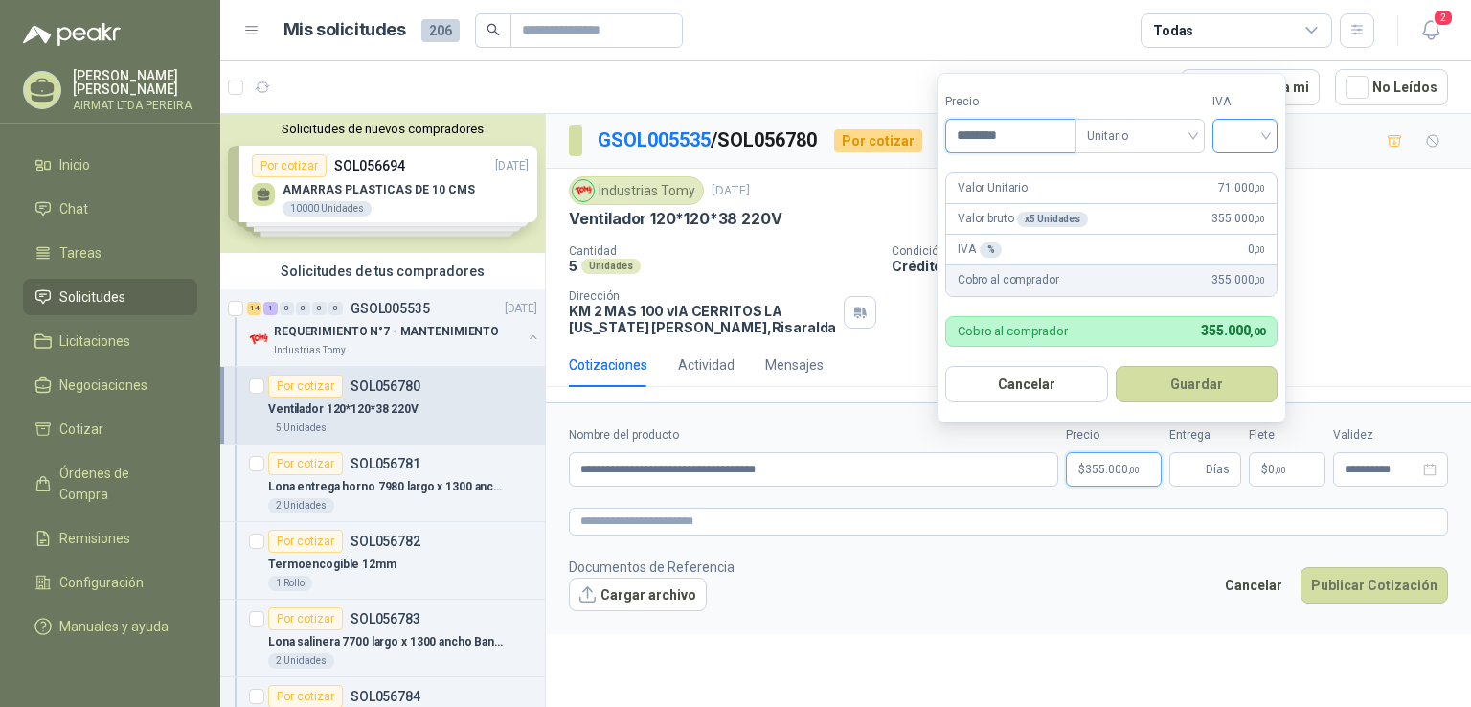
click at [1276, 134] on div at bounding box center [1244, 136] width 65 height 34
type input "********"
click at [1259, 171] on div "19%" at bounding box center [1248, 175] width 35 height 21
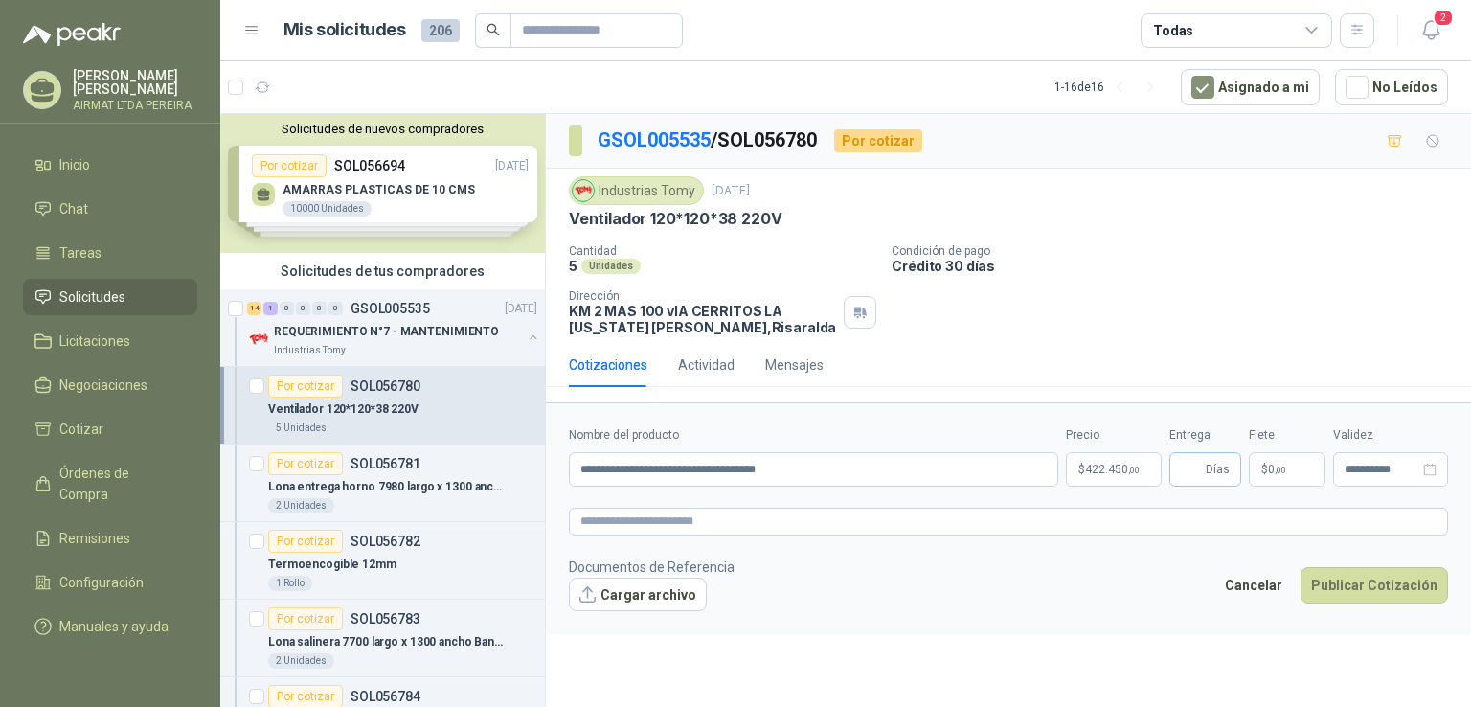
click at [1179, 460] on span "Días" at bounding box center [1205, 469] width 72 height 34
type input "*"
click at [1421, 588] on button "Publicar Cotización" at bounding box center [1373, 585] width 147 height 36
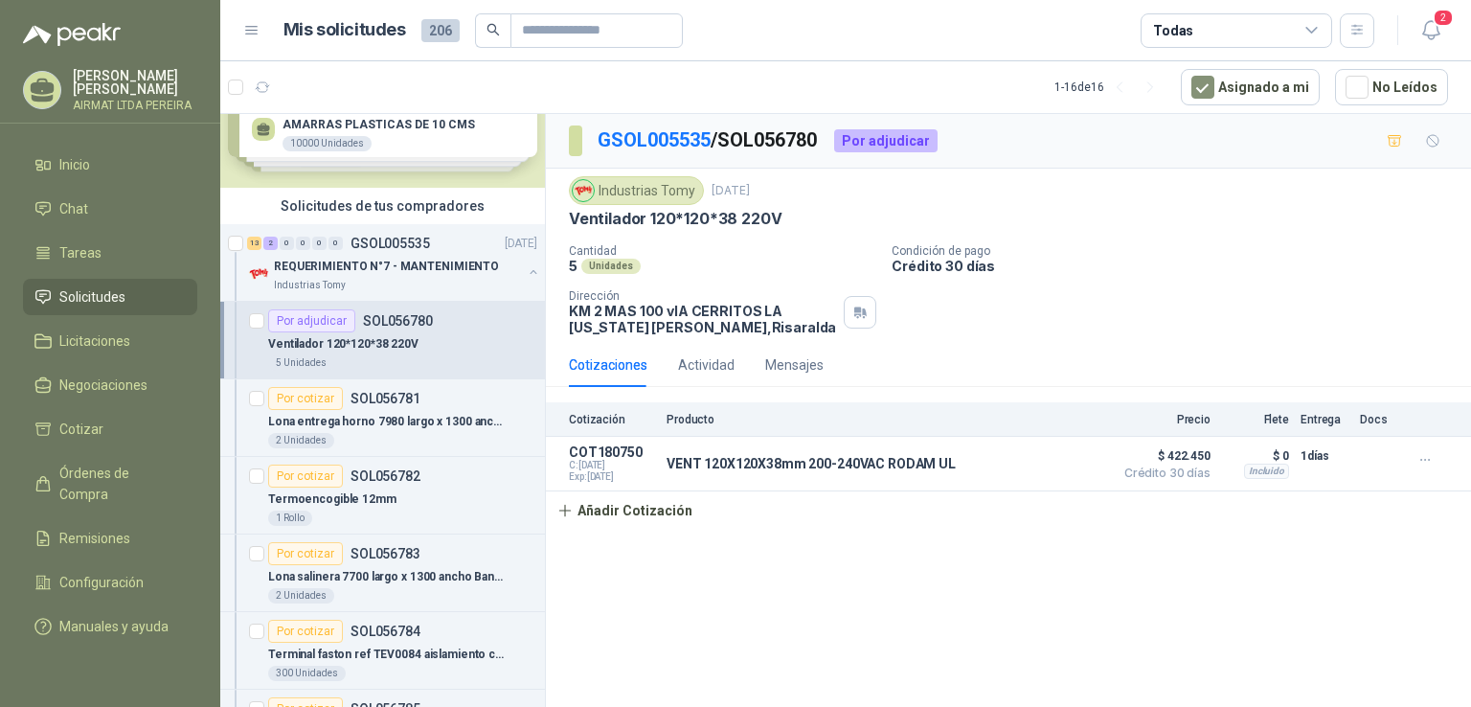
scroll to position [96, 0]
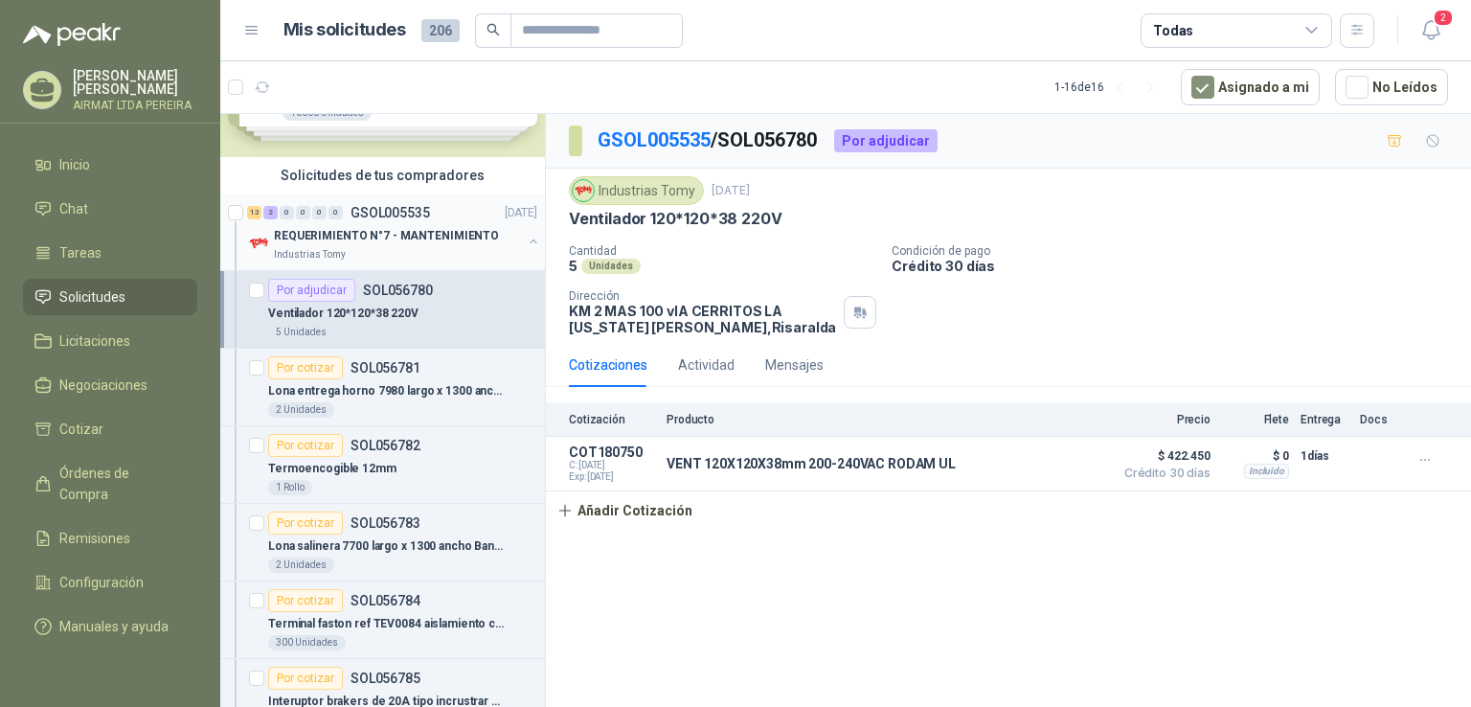
click at [453, 243] on p "REQUERIMIENTO N°7 - MANTENIMIENTO" at bounding box center [386, 236] width 225 height 18
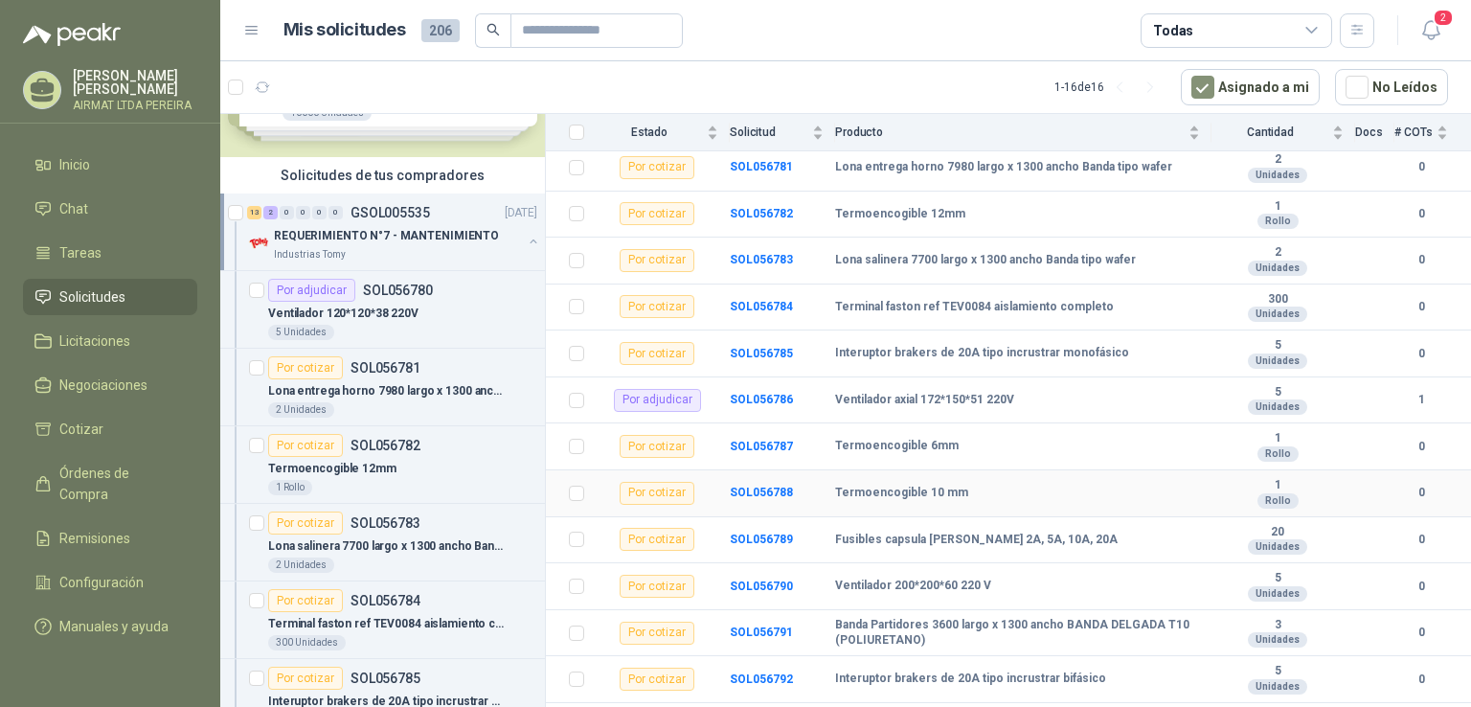
scroll to position [287, 0]
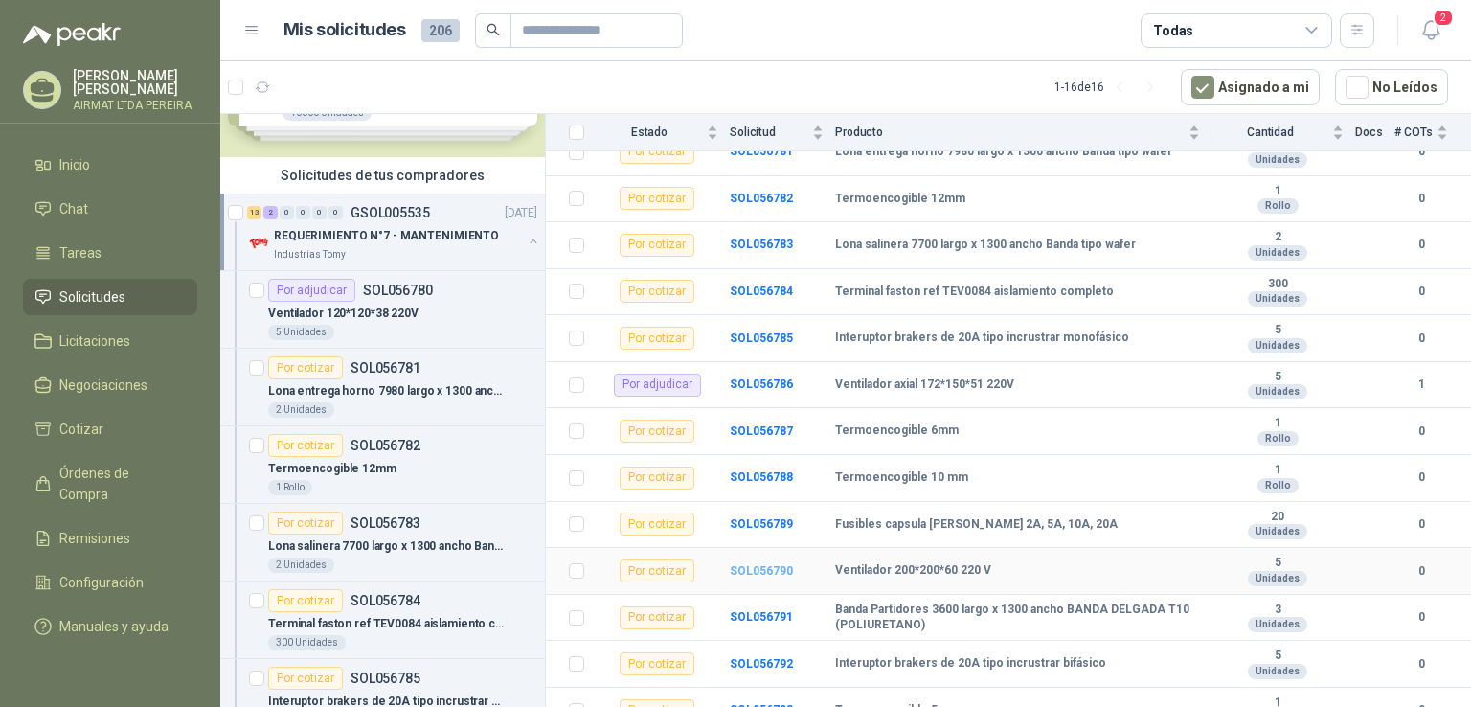
click at [748, 564] on b "SOL056790" at bounding box center [761, 570] width 63 height 13
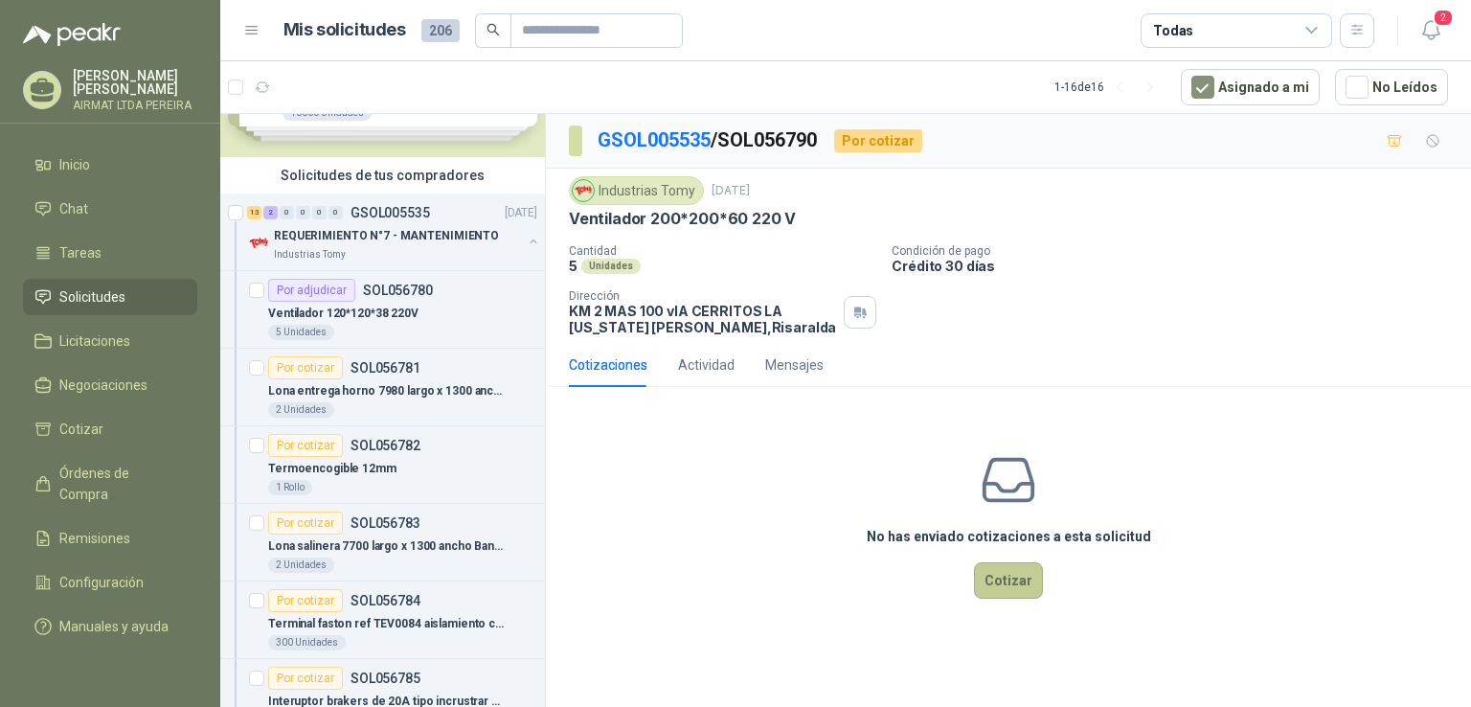
click at [1015, 574] on button "Cotizar" at bounding box center [1008, 580] width 69 height 36
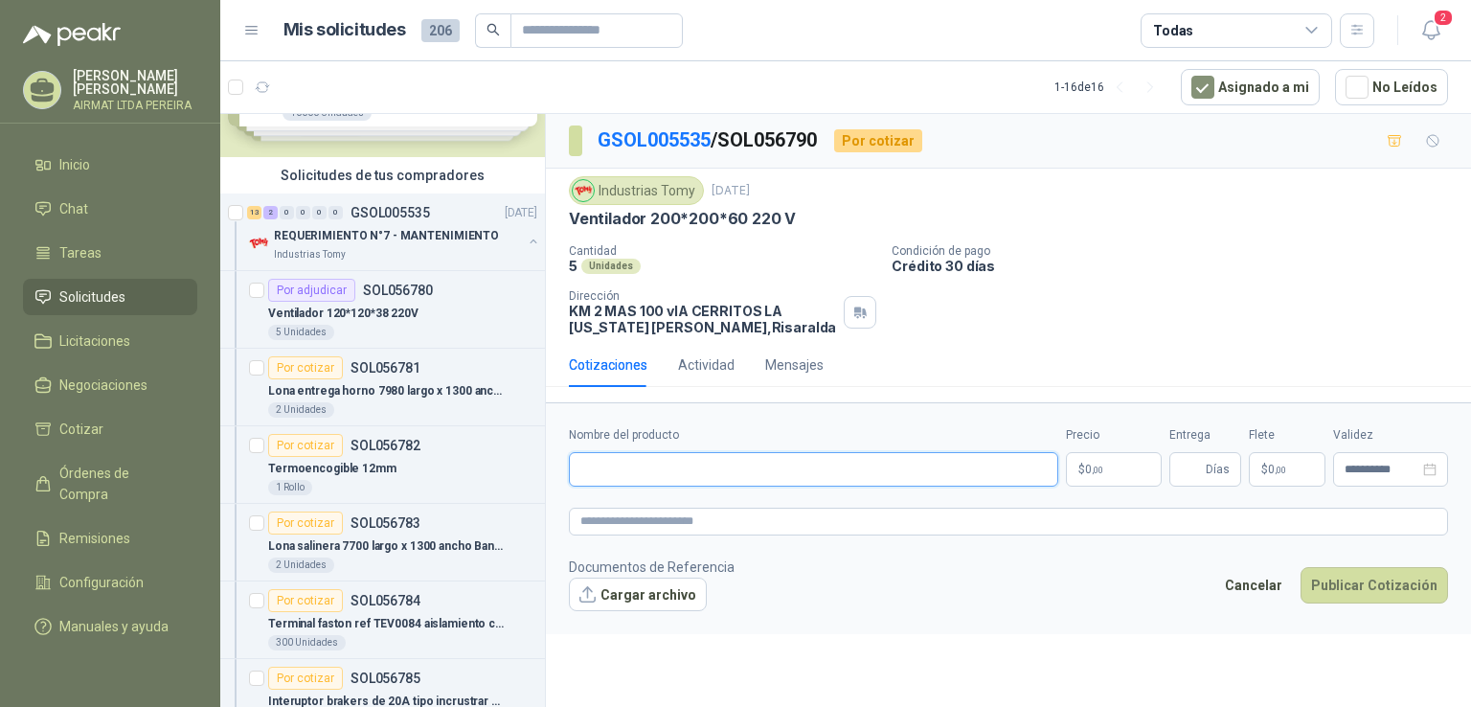
click at [579, 467] on input "Nombre del producto" at bounding box center [813, 469] width 489 height 34
paste input "**********"
type input "**********"
click at [1130, 453] on p "$ 0 ,00" at bounding box center [1114, 469] width 96 height 34
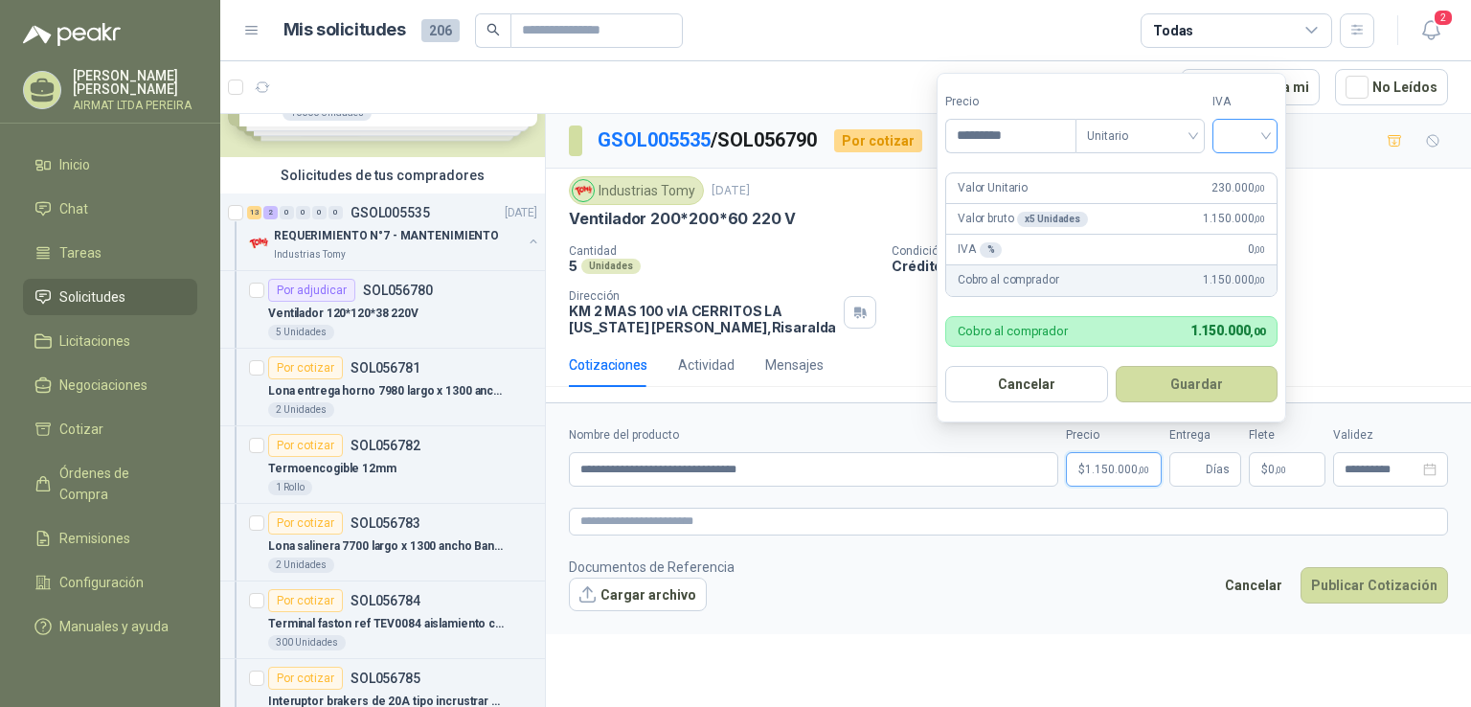
type input "*********"
click at [1252, 131] on input "search" at bounding box center [1245, 134] width 42 height 29
click at [1253, 168] on div "19%" at bounding box center [1248, 175] width 35 height 21
click at [1172, 464] on span "Días" at bounding box center [1205, 469] width 72 height 34
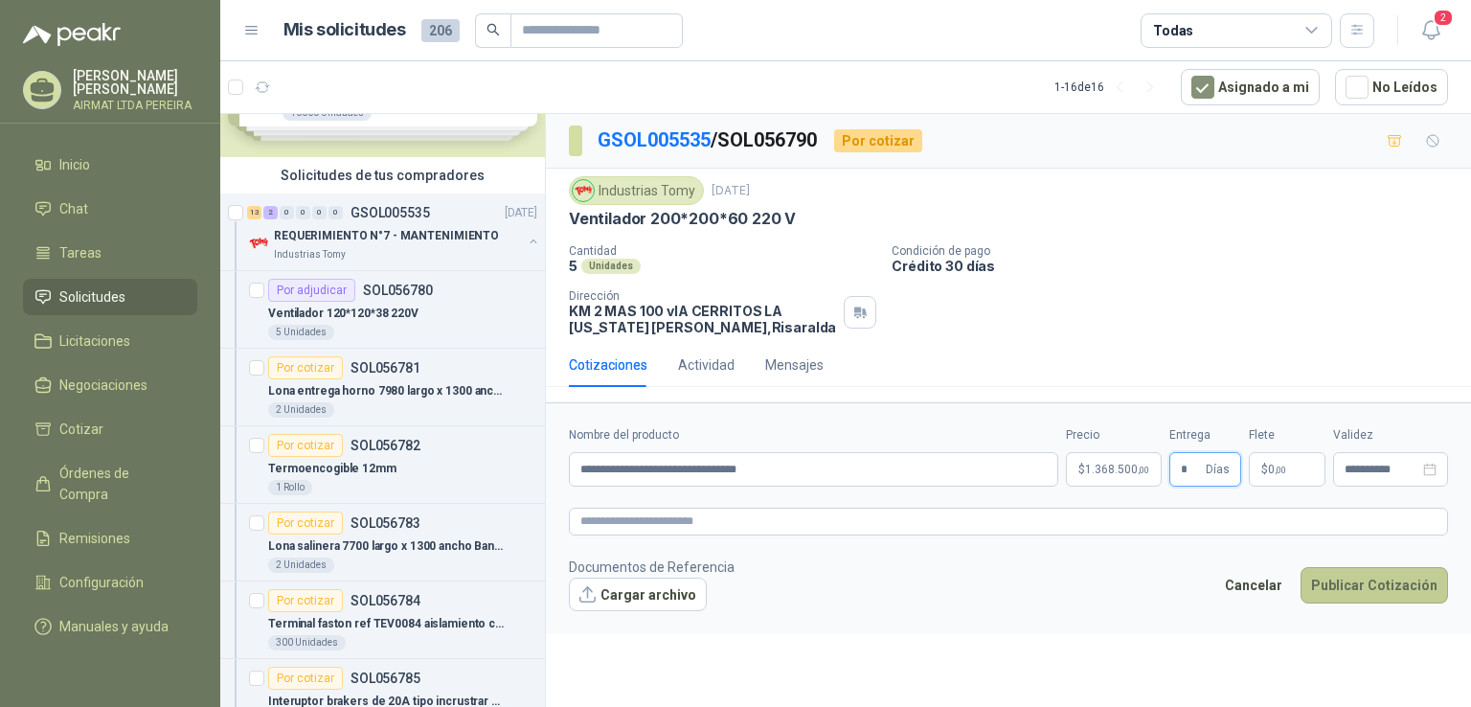
type input "*"
click at [1362, 580] on button "Publicar Cotización" at bounding box center [1373, 585] width 147 height 36
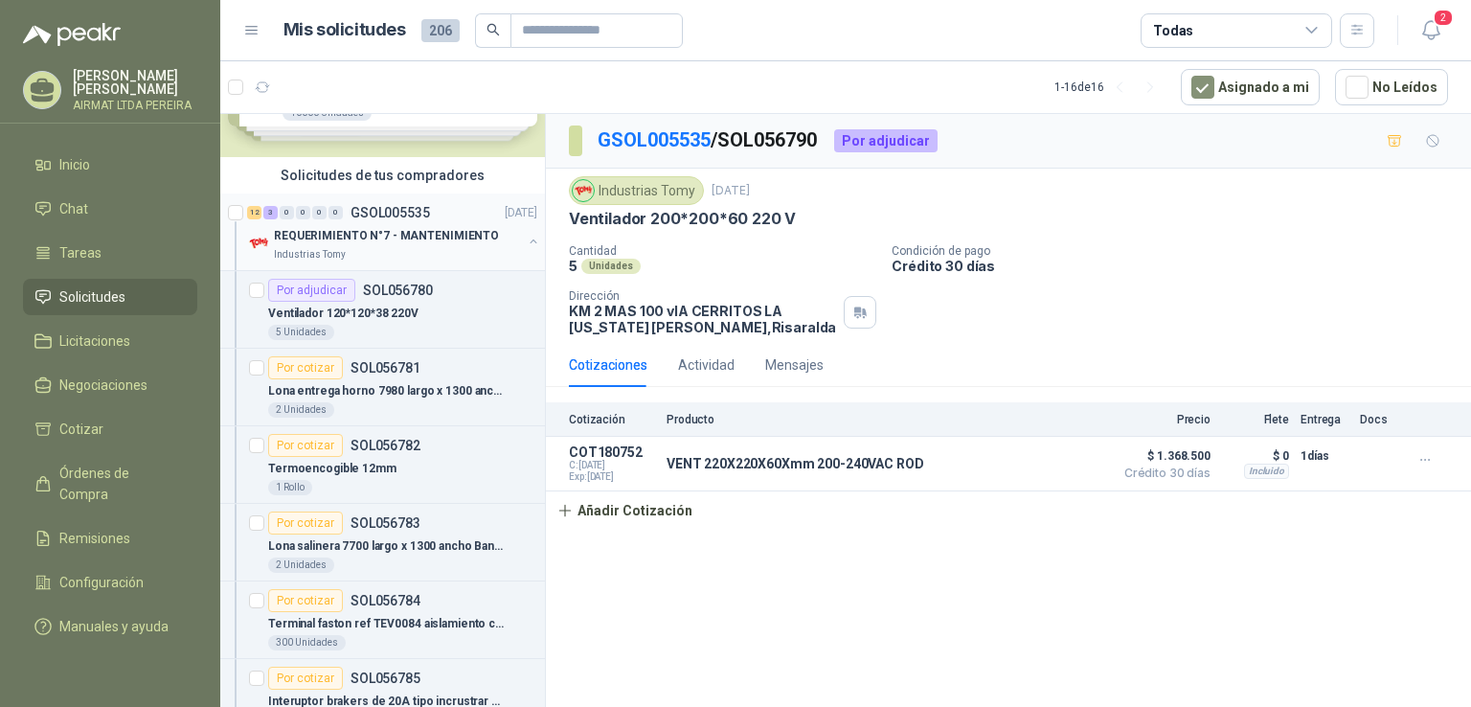
click at [446, 263] on div "12 3 0 0 0 0 GSOL005535 [DATE] REQUERIMIENTO N°7 - MANTENIMIENTO Industrias Tomy" at bounding box center [382, 232] width 325 height 78
click at [431, 250] on div "Industrias Tomy" at bounding box center [398, 254] width 248 height 15
click at [429, 233] on p "REQUERIMIENTO N°7 - MANTENIMIENTO" at bounding box center [386, 236] width 225 height 18
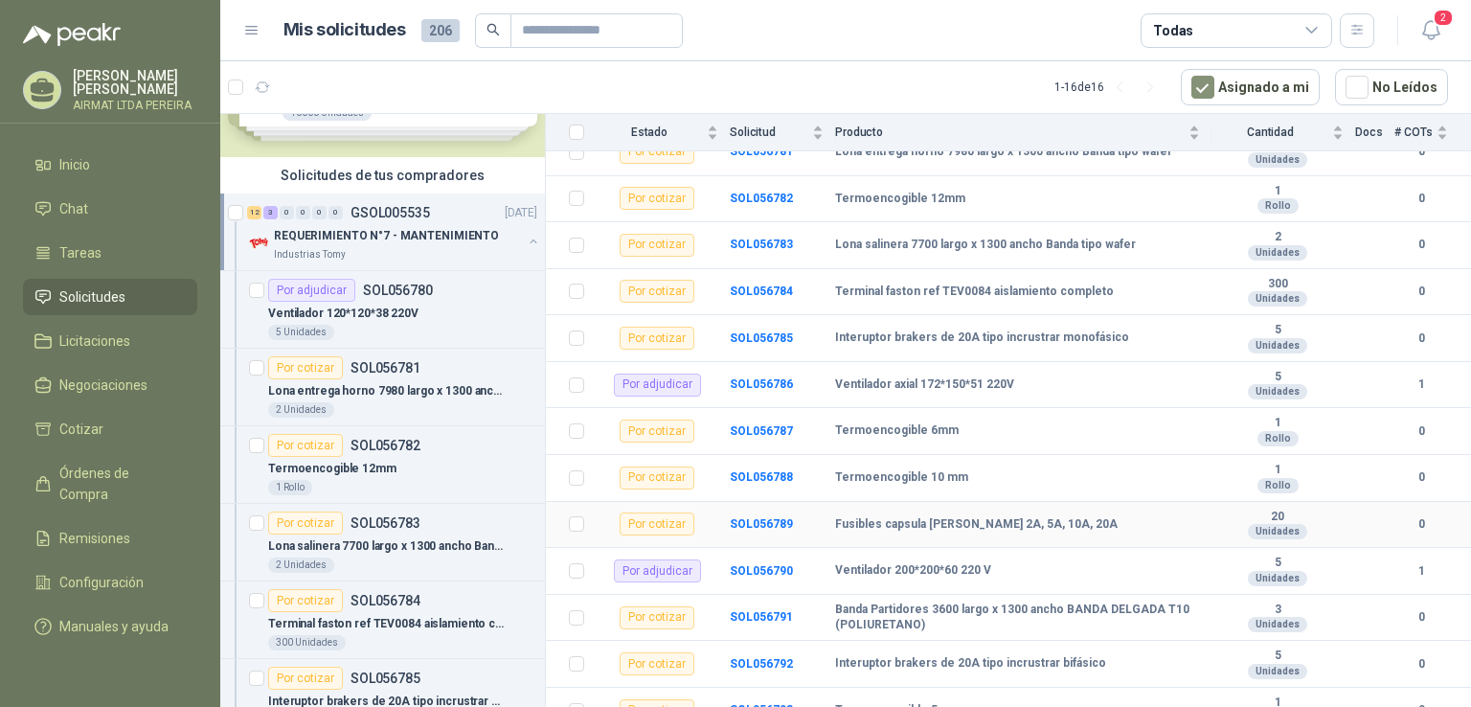
scroll to position [352, 0]
